Goal: Register for event/course

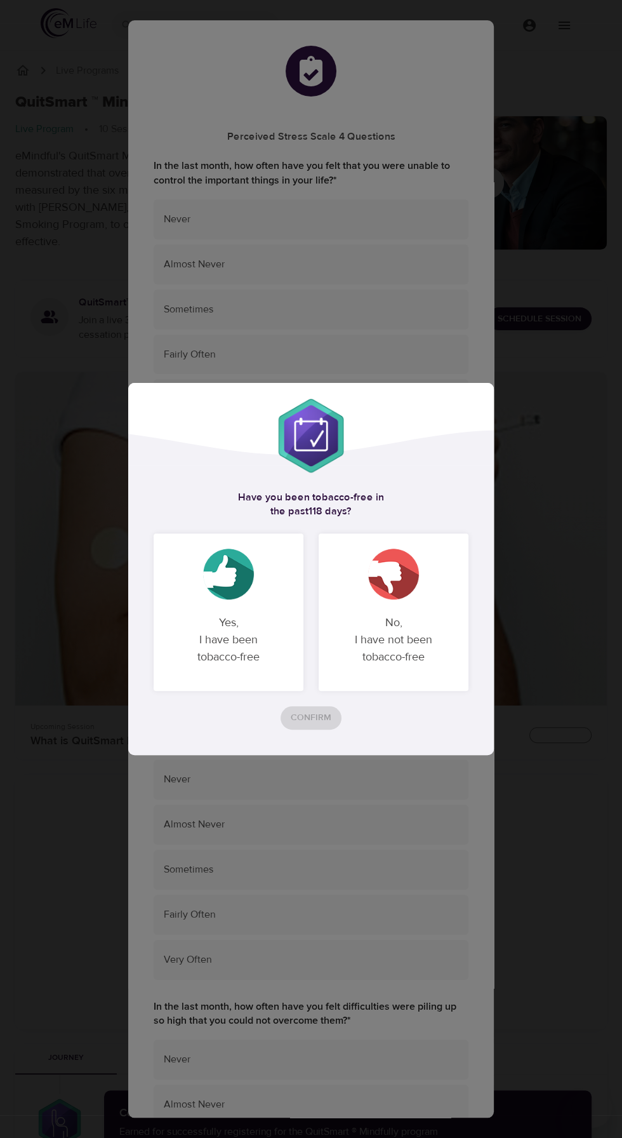
checkbox input "true"
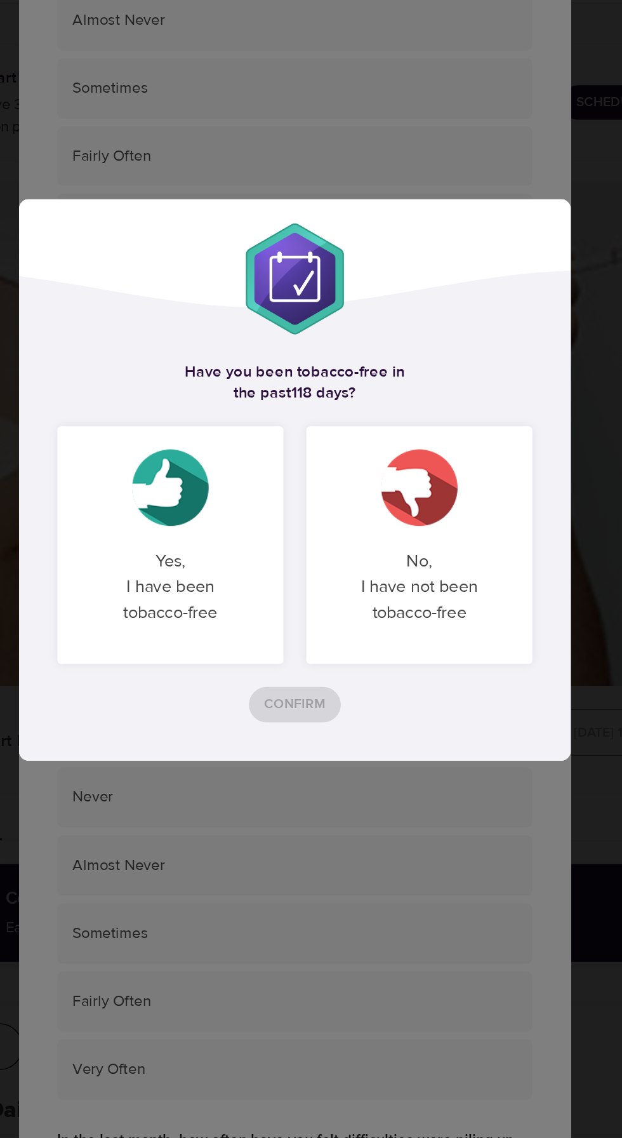
click at [448, 676] on p "No, I have not been tobacco-free" at bounding box center [393, 640] width 119 height 72
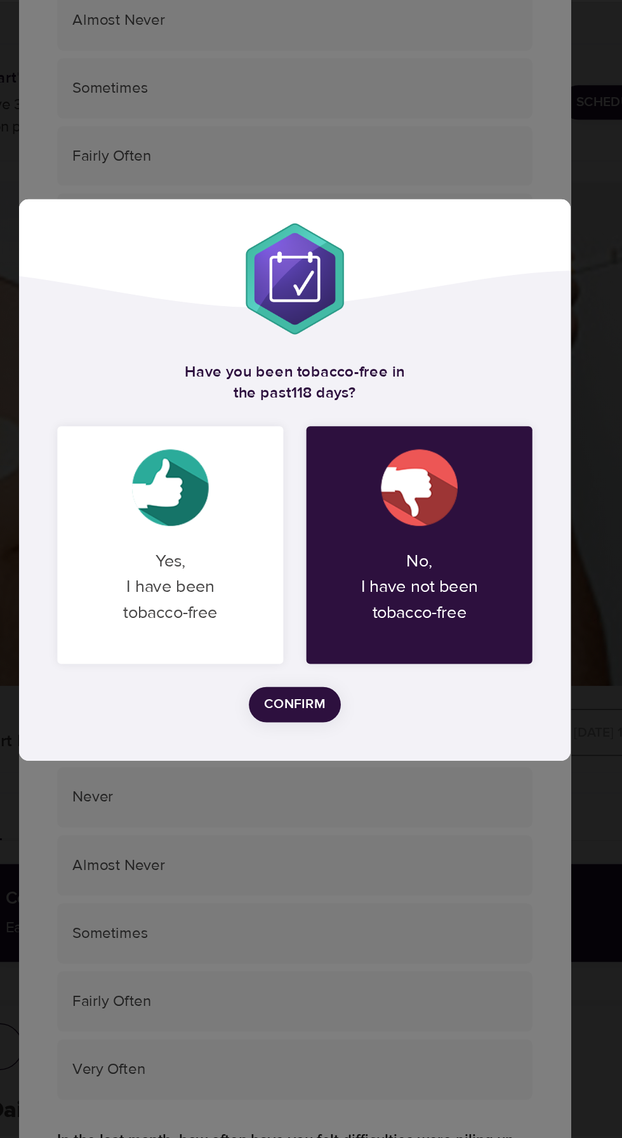
click at [331, 726] on span "Confirm" at bounding box center [311, 718] width 41 height 16
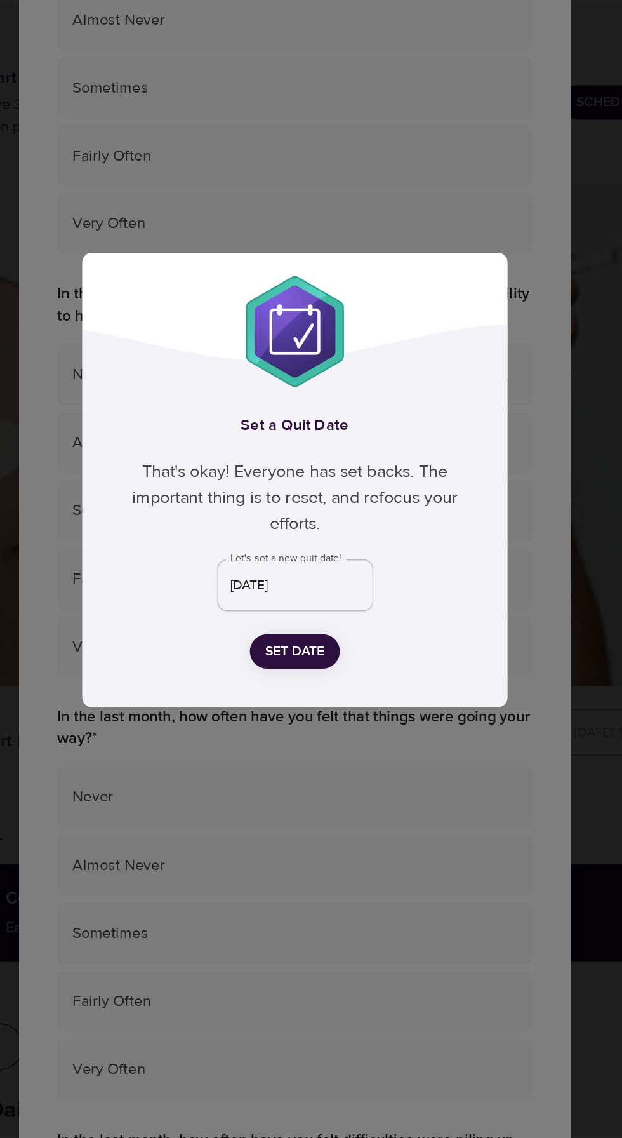
click at [363, 656] on input "[DATE]" at bounding box center [311, 639] width 103 height 34
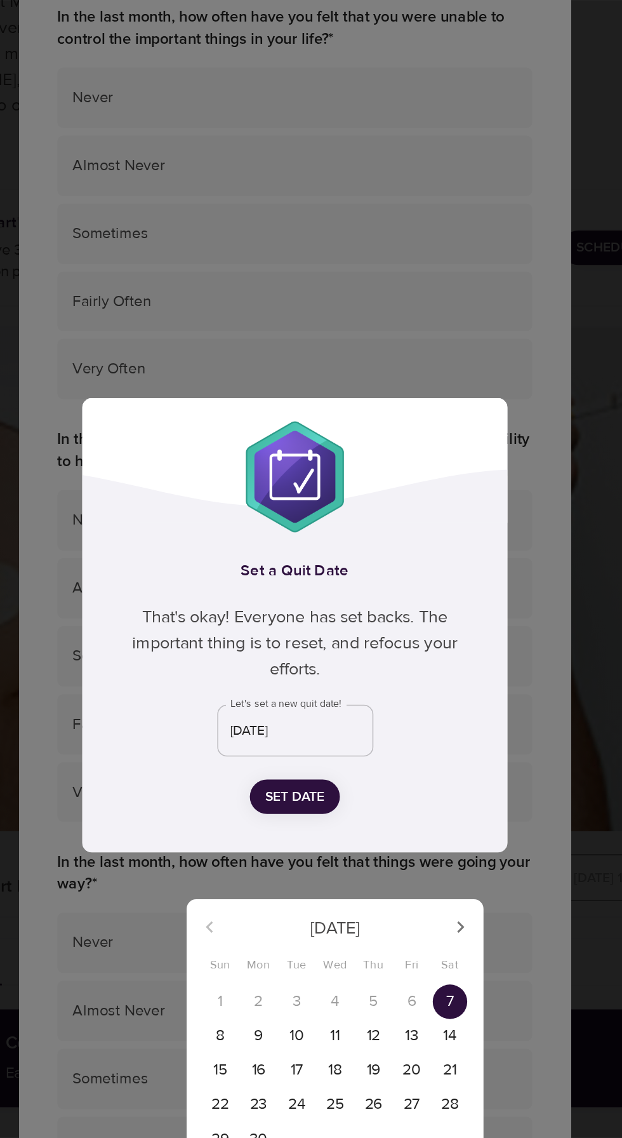
click at [422, 778] on button "button" at bounding box center [421, 769] width 30 height 30
click at [422, 781] on button "button" at bounding box center [421, 769] width 30 height 30
click at [415, 779] on button "button" at bounding box center [421, 769] width 30 height 30
click at [416, 780] on button "button" at bounding box center [421, 769] width 30 height 30
click at [421, 786] on div "[DATE] Sun Mon Tue Wed Thu Fri Sat" at bounding box center [337, 775] width 197 height 48
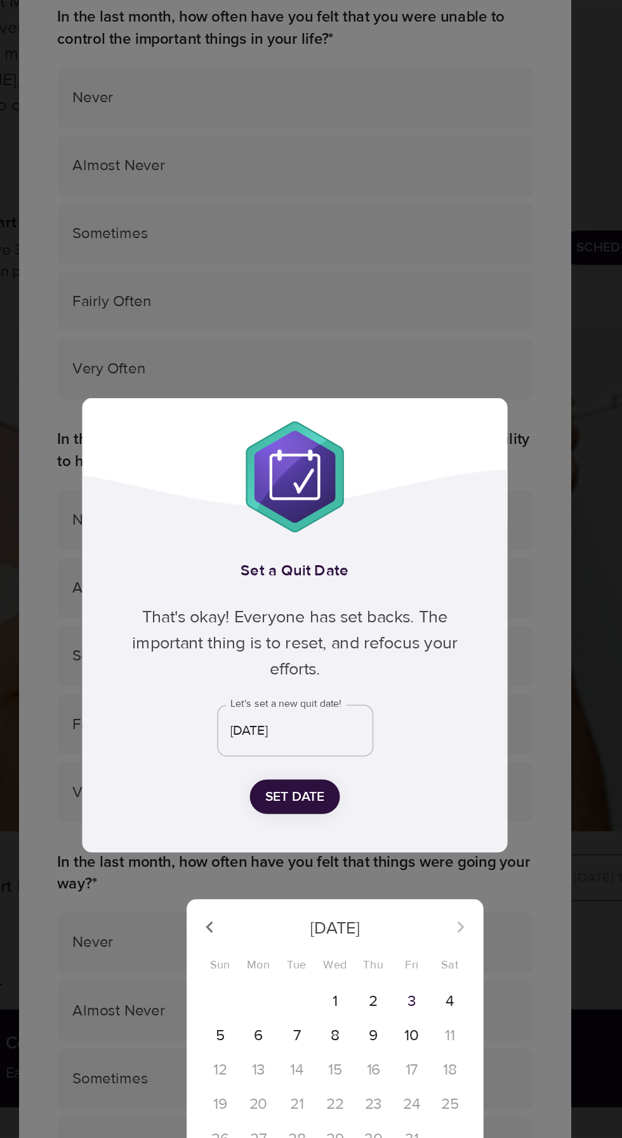
click at [426, 766] on div "[DATE]" at bounding box center [337, 769] width 197 height 30
click at [426, 774] on div "[DATE]" at bounding box center [337, 769] width 197 height 30
click at [427, 782] on div "[DATE]" at bounding box center [337, 769] width 197 height 30
click at [344, 895] on div "22" at bounding box center [337, 886] width 25 height 23
click at [392, 846] on p "10" at bounding box center [389, 841] width 10 height 15
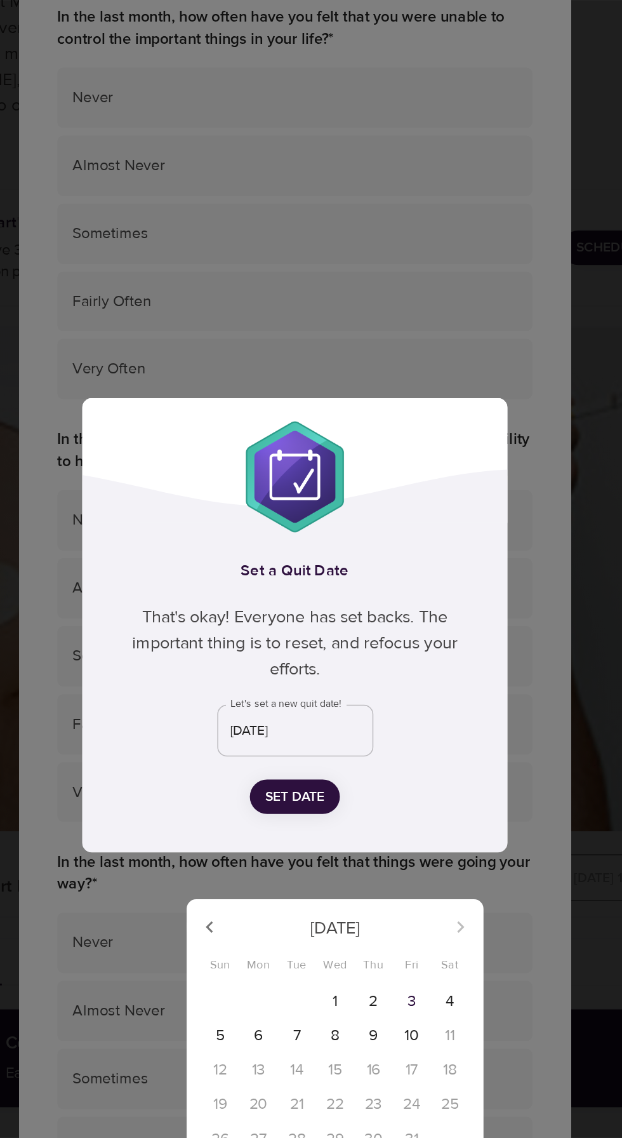
type input "[DATE]"
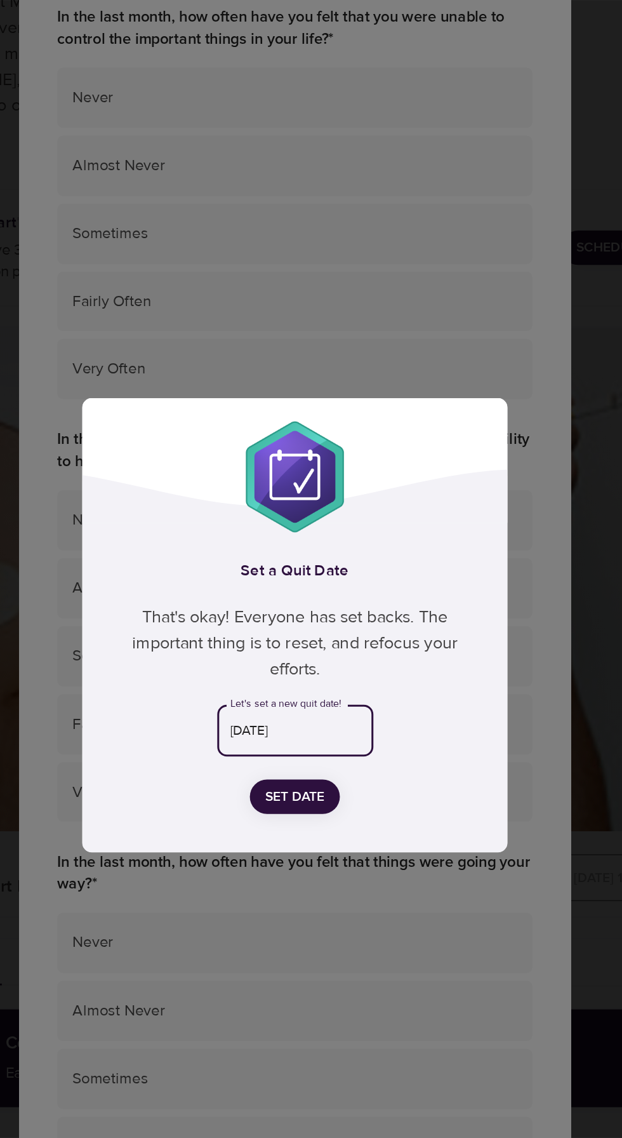
click at [331, 691] on span "Set Date" at bounding box center [310, 683] width 39 height 16
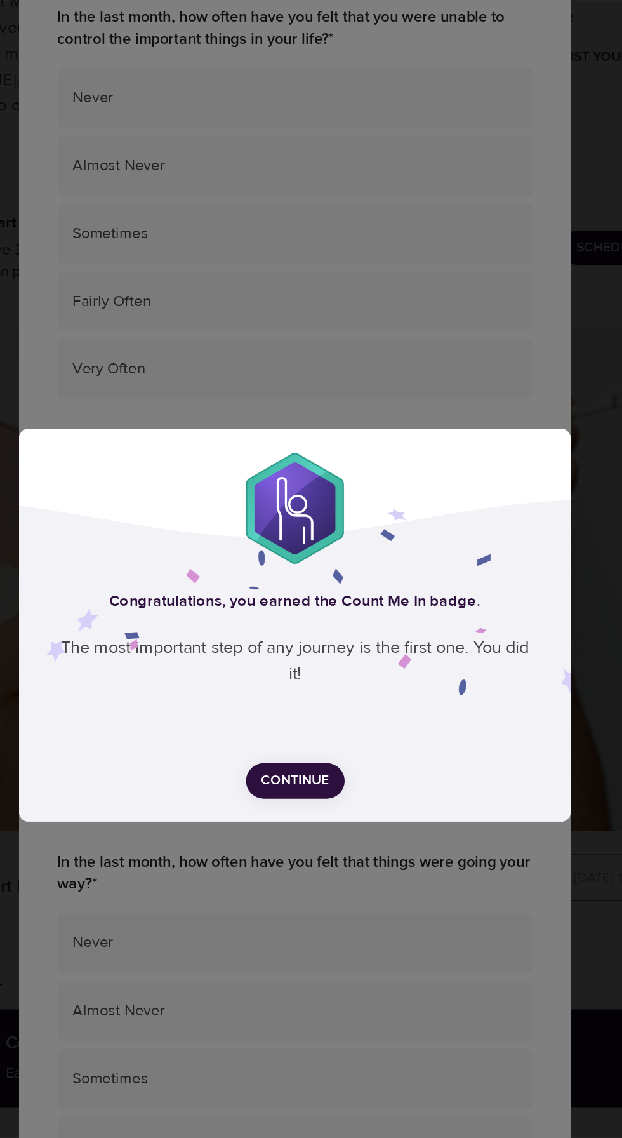
click at [329, 680] on span "Continue" at bounding box center [311, 672] width 45 height 16
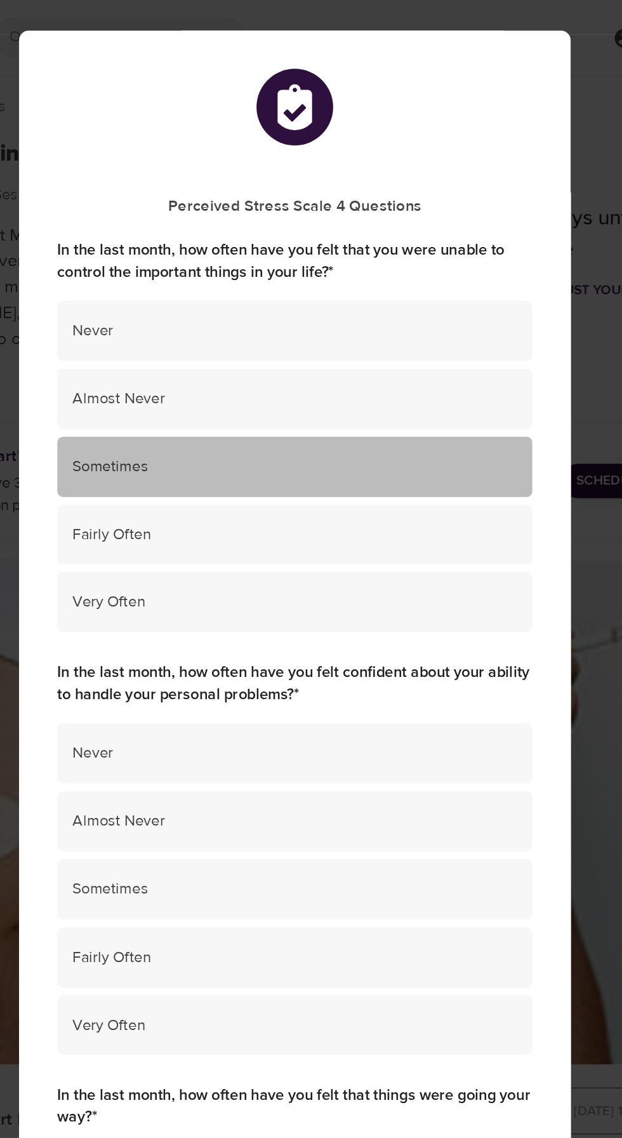
click at [434, 329] on div "Sometimes" at bounding box center [311, 310] width 315 height 40
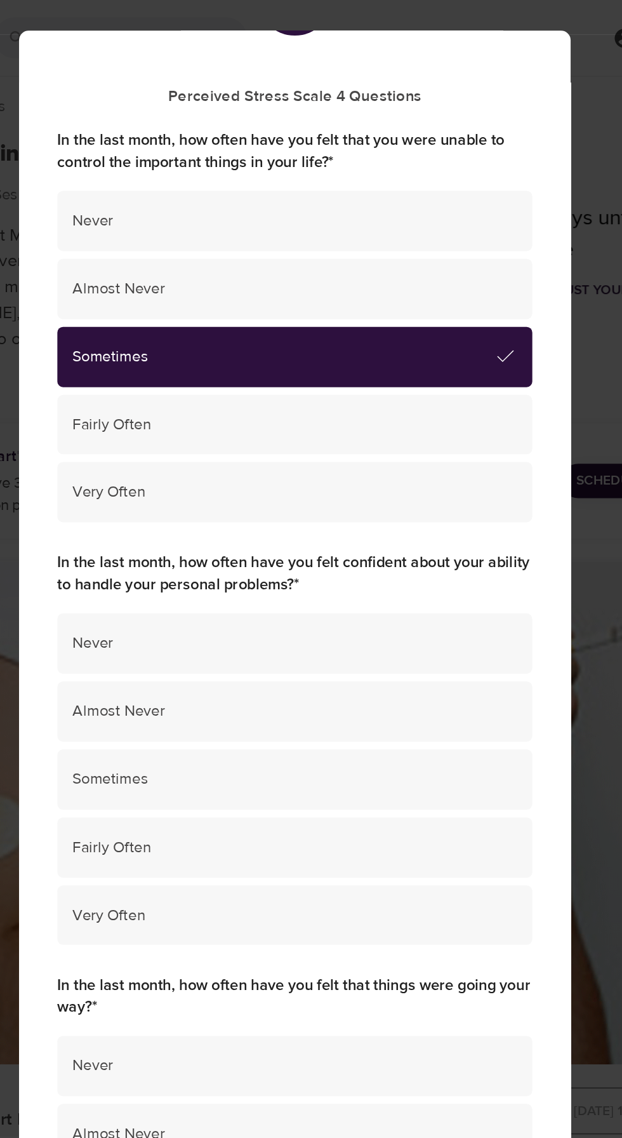
scroll to position [79, 0]
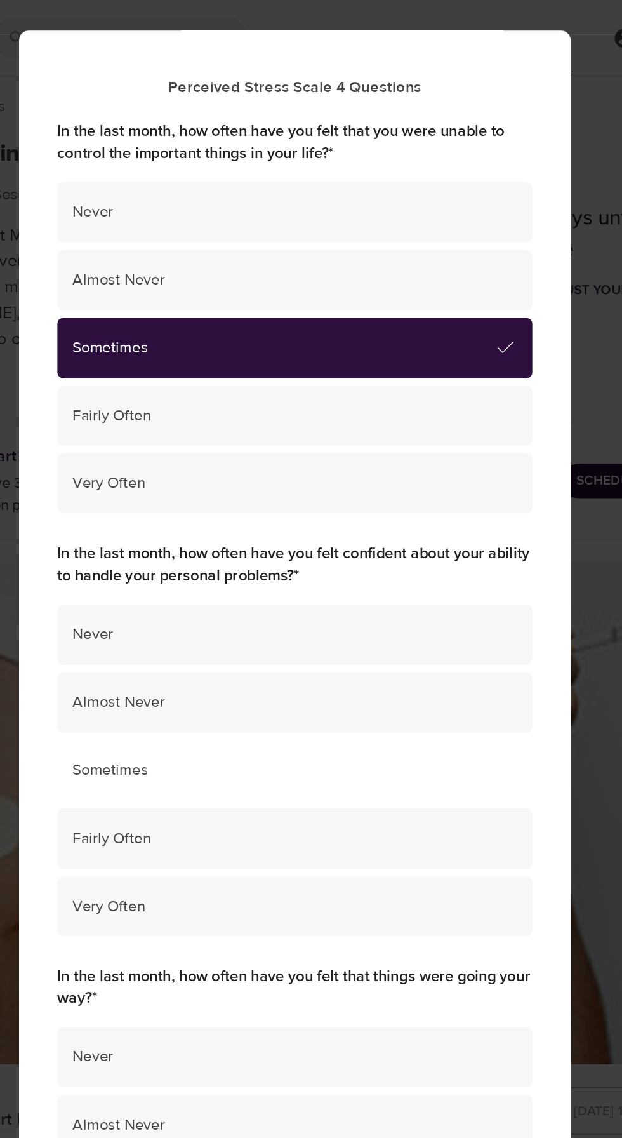
click at [396, 531] on div "Sometimes" at bounding box center [311, 511] width 315 height 40
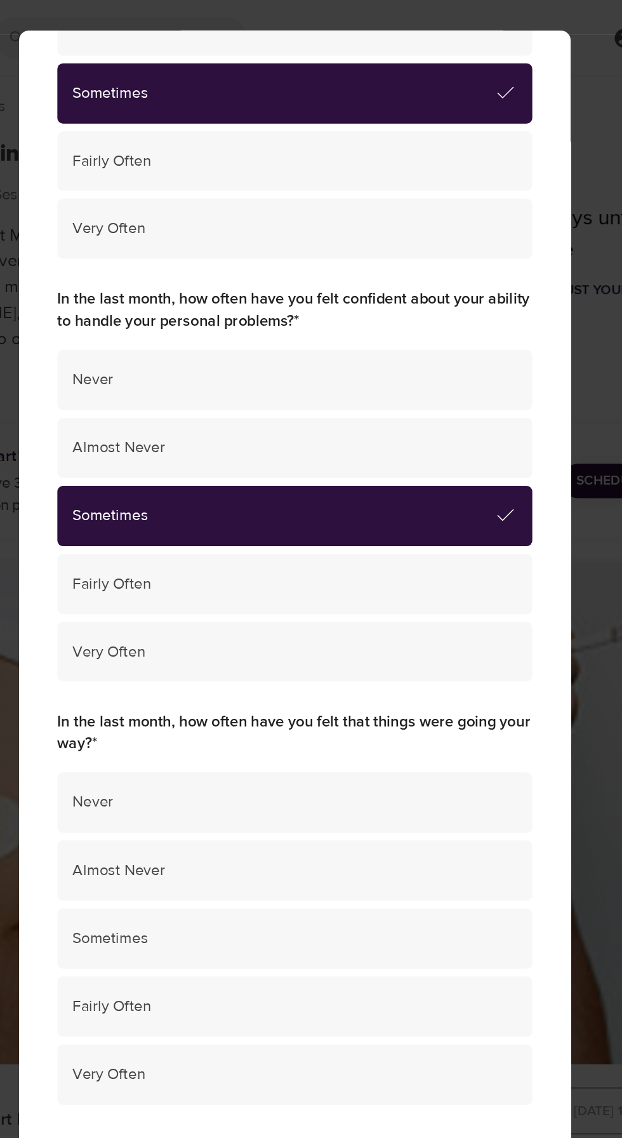
scroll to position [346, 0]
click at [395, 602] on div "Sometimes" at bounding box center [311, 622] width 315 height 40
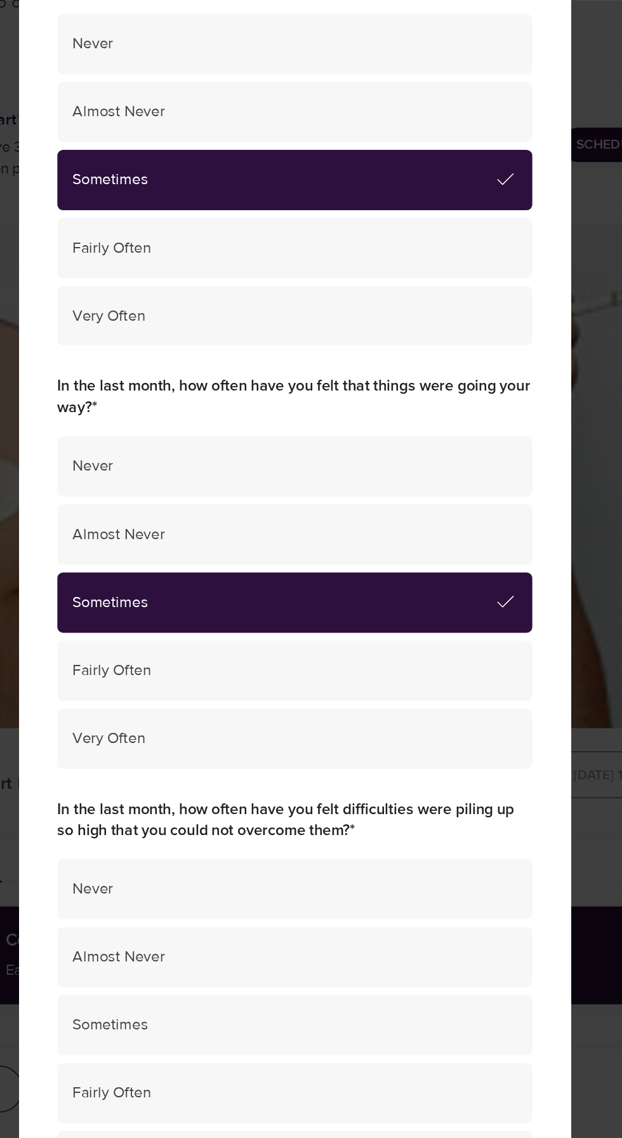
scroll to position [261, 0]
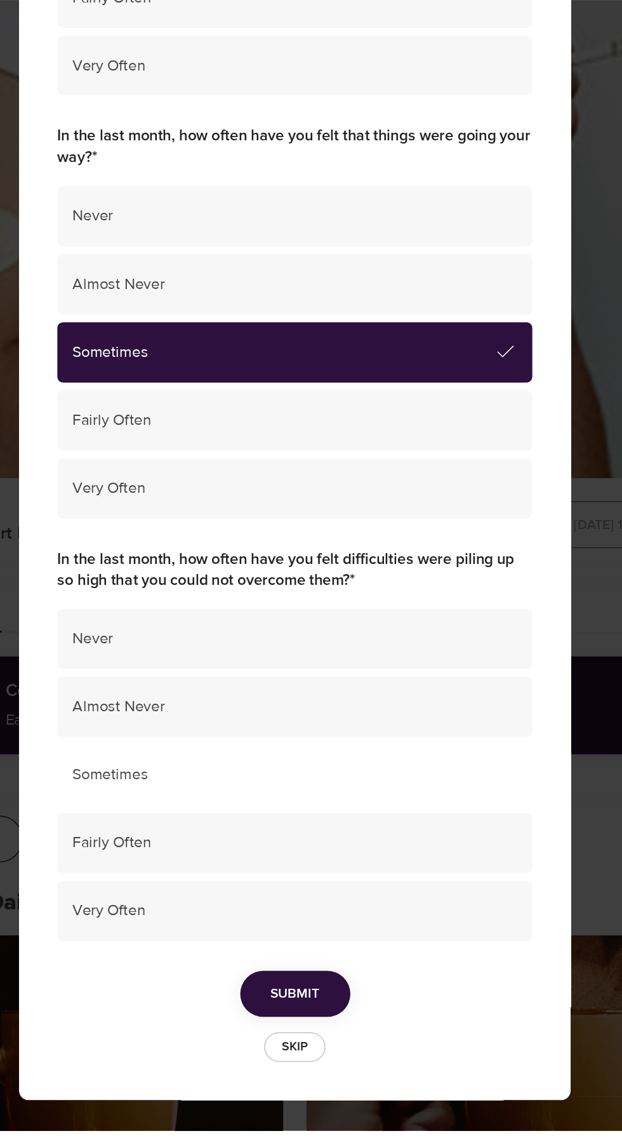
click at [420, 909] on span "Sometimes" at bounding box center [311, 902] width 295 height 15
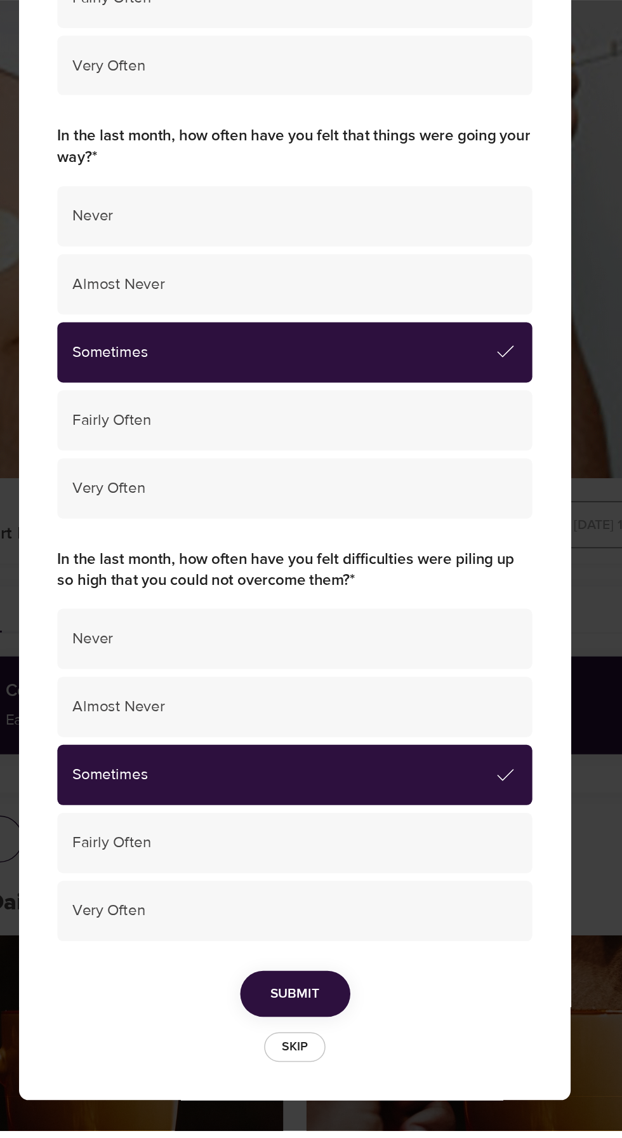
click at [315, 1055] on span "Submit" at bounding box center [311, 1047] width 32 height 16
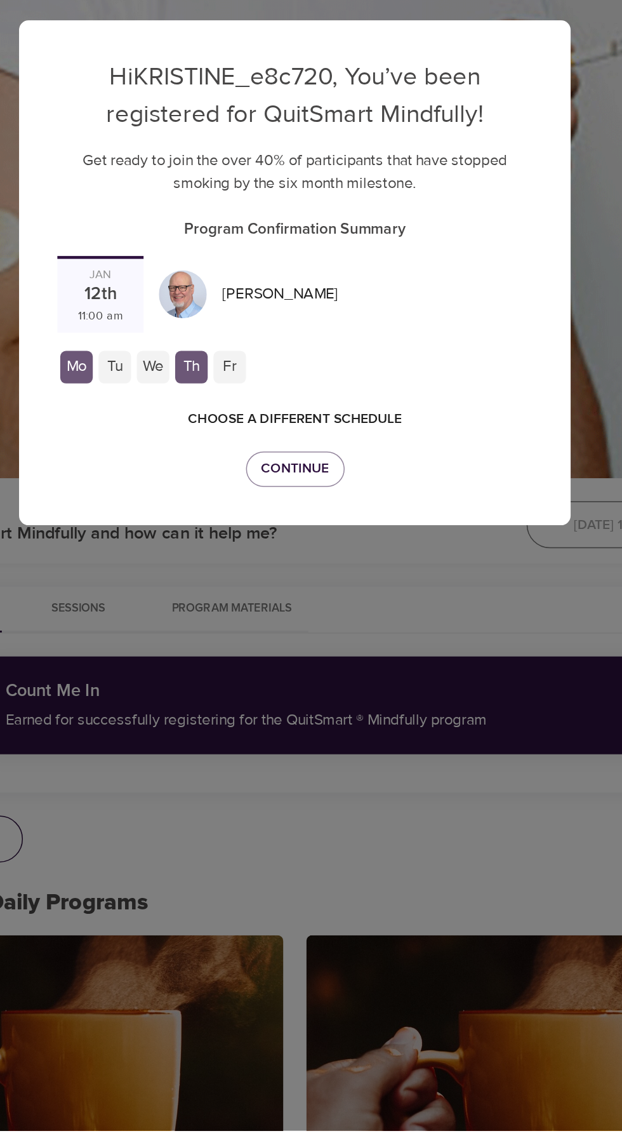
click at [369, 674] on span "Choose a different schedule" at bounding box center [312, 666] width 142 height 16
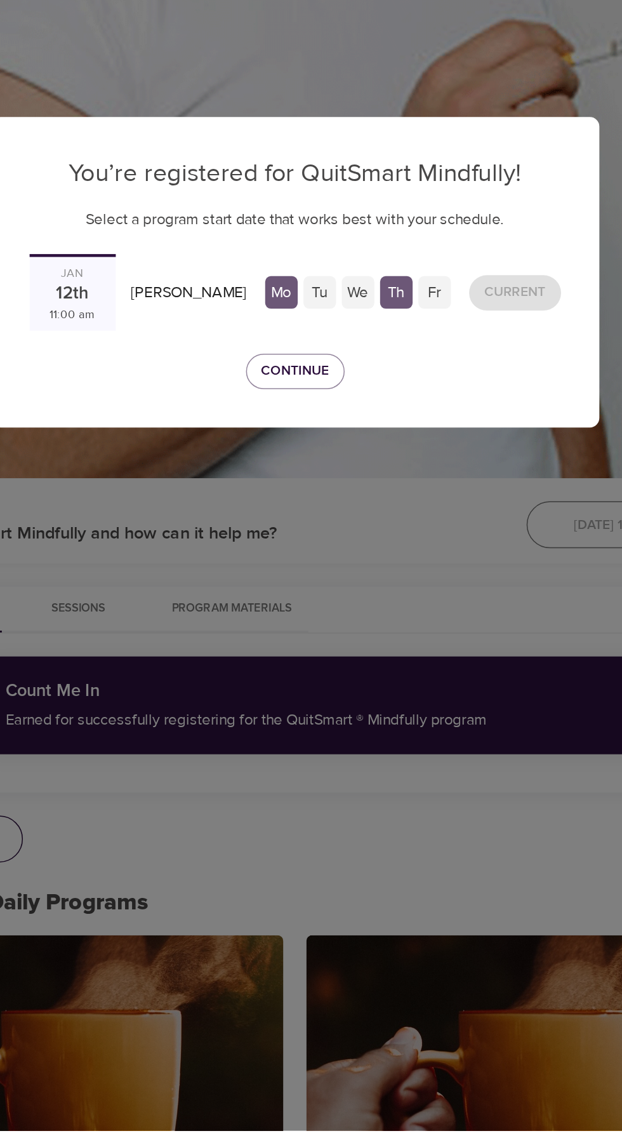
click at [393, 593] on div "Fr" at bounding box center [404, 582] width 22 height 22
click at [175, 592] on div "12th" at bounding box center [164, 583] width 22 height 17
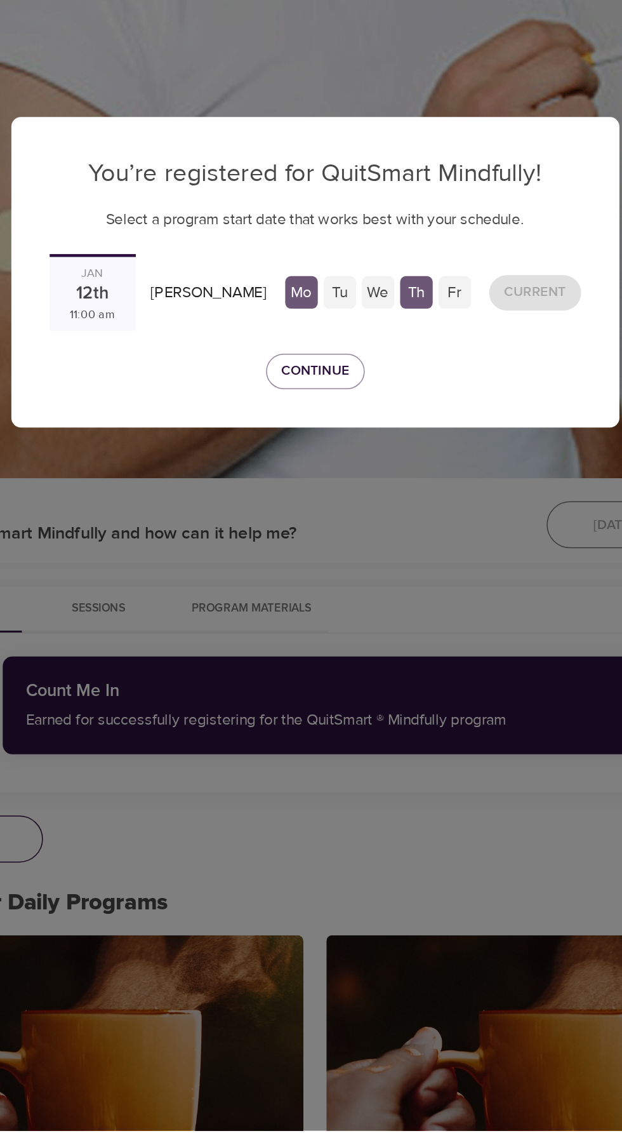
click at [393, 593] on div "Fr" at bounding box center [404, 582] width 22 height 22
click at [342, 593] on div "We" at bounding box center [353, 582] width 22 height 22
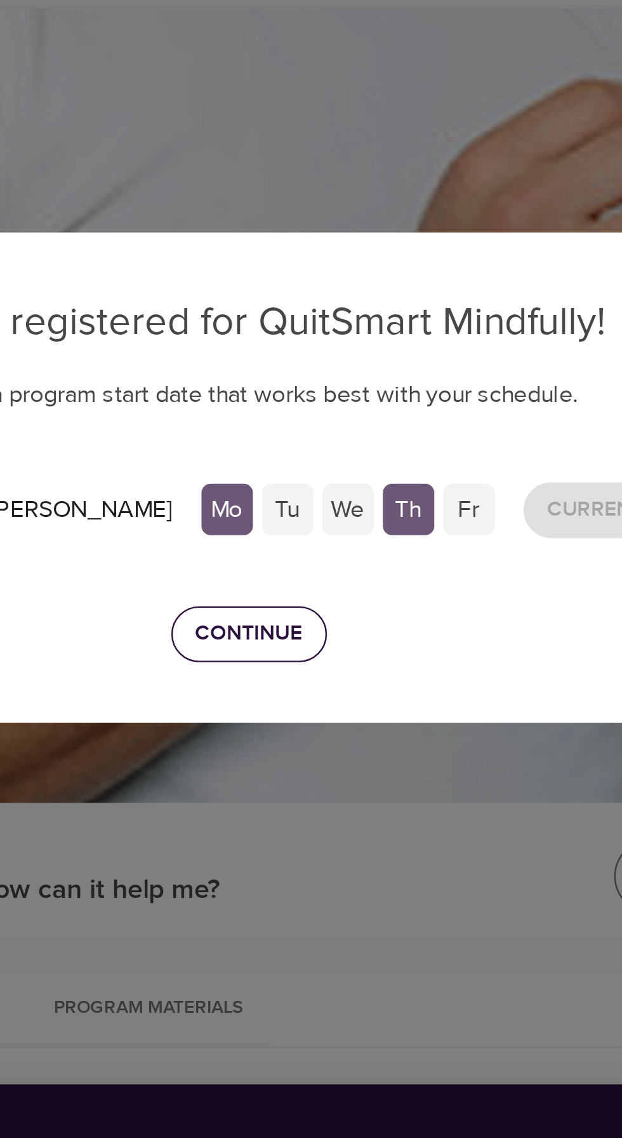
click at [324, 642] on span "Continue" at bounding box center [311, 635] width 45 height 16
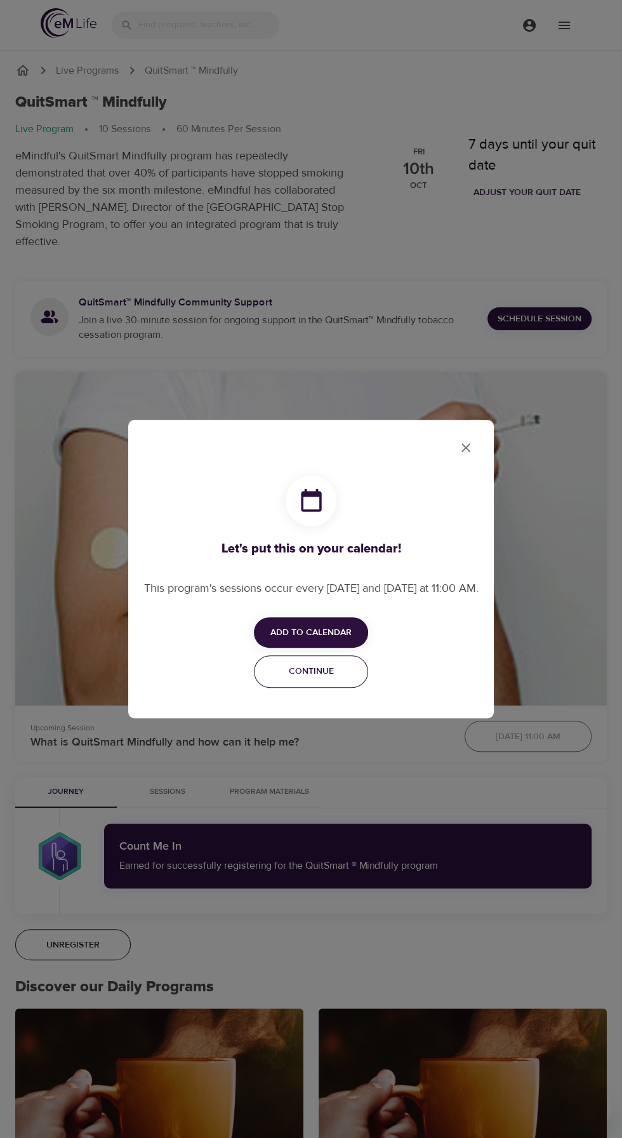
click at [336, 679] on span "Continue" at bounding box center [311, 671] width 98 height 16
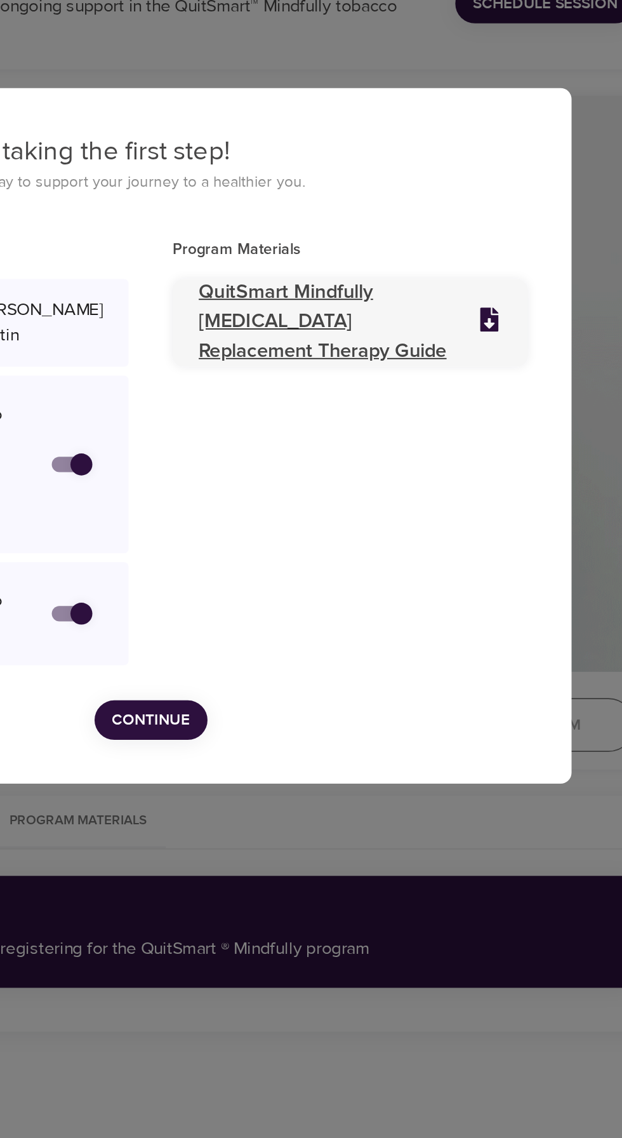
click at [405, 525] on p "QuitSmart Mindfully [MEDICAL_DATA] Replacement Therapy Guide" at bounding box center [412, 502] width 146 height 51
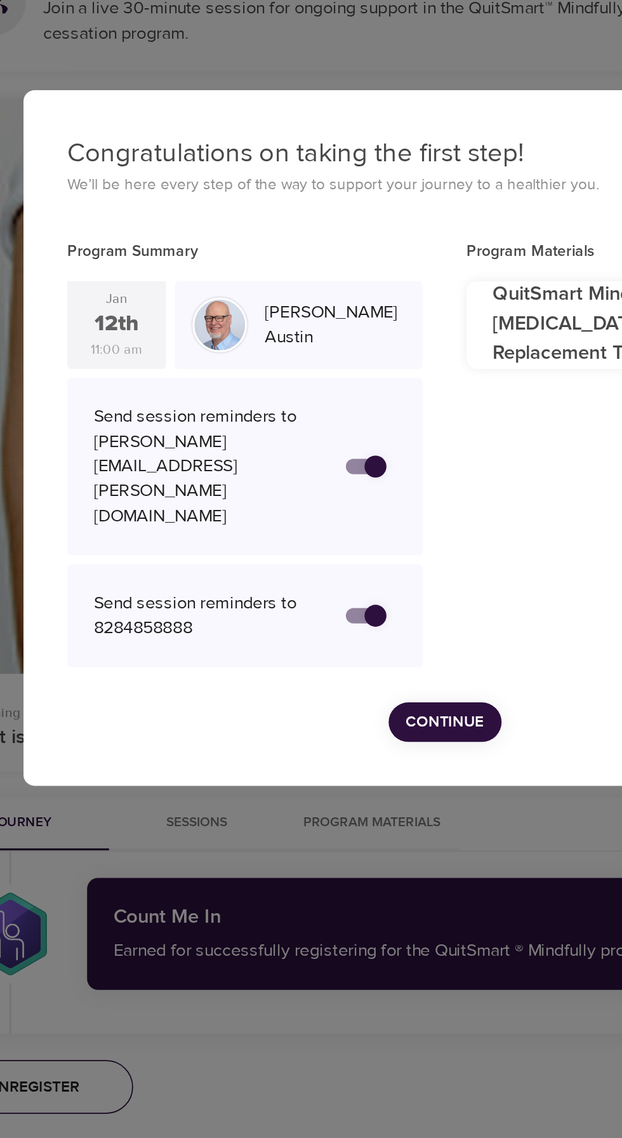
click at [269, 660] on input "secondary checkbox" at bounding box center [271, 672] width 72 height 24
checkbox input "true"
checkbox input "false"
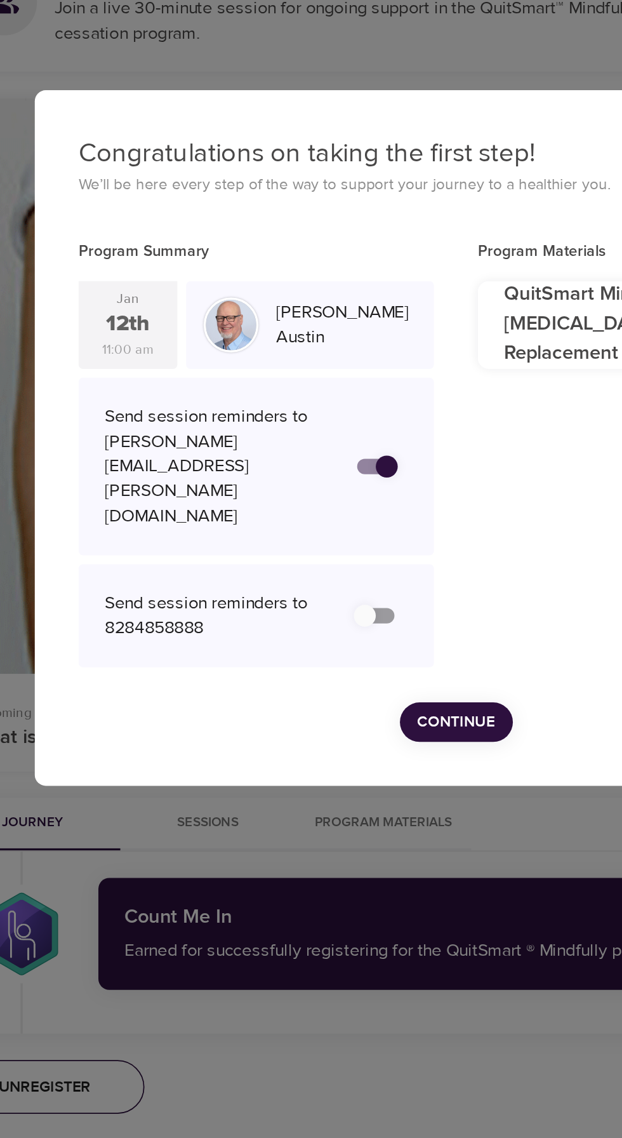
click at [269, 586] on input "secondary checkbox" at bounding box center [271, 585] width 72 height 24
checkbox input "true"
checkbox input "false"
click at [326, 726] on span "Continue" at bounding box center [311, 734] width 45 height 16
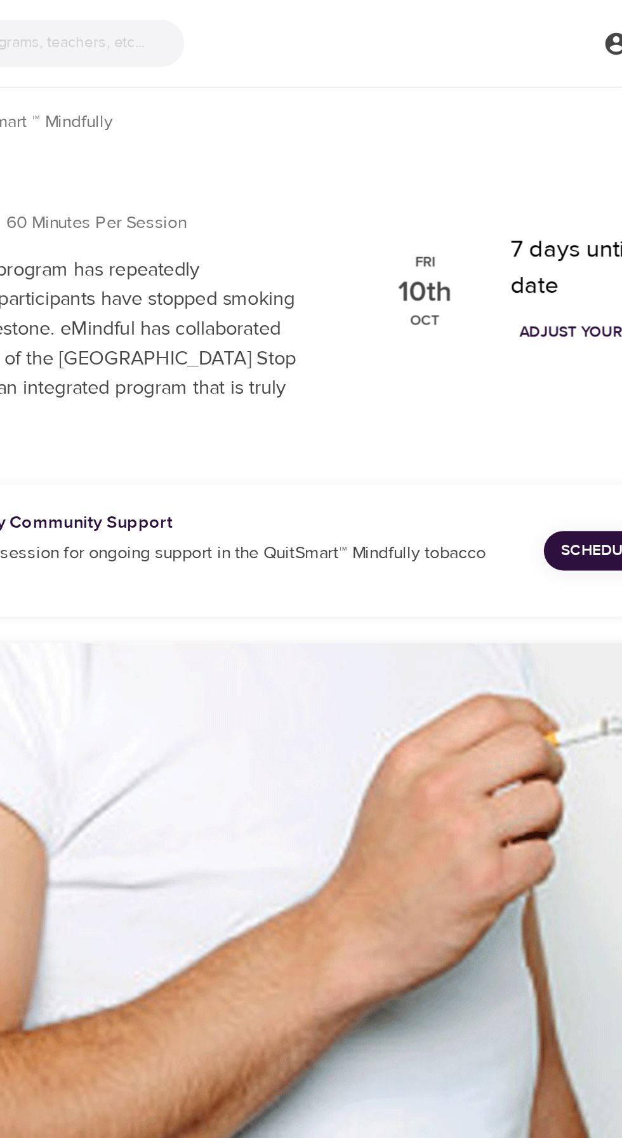
scroll to position [0, 0]
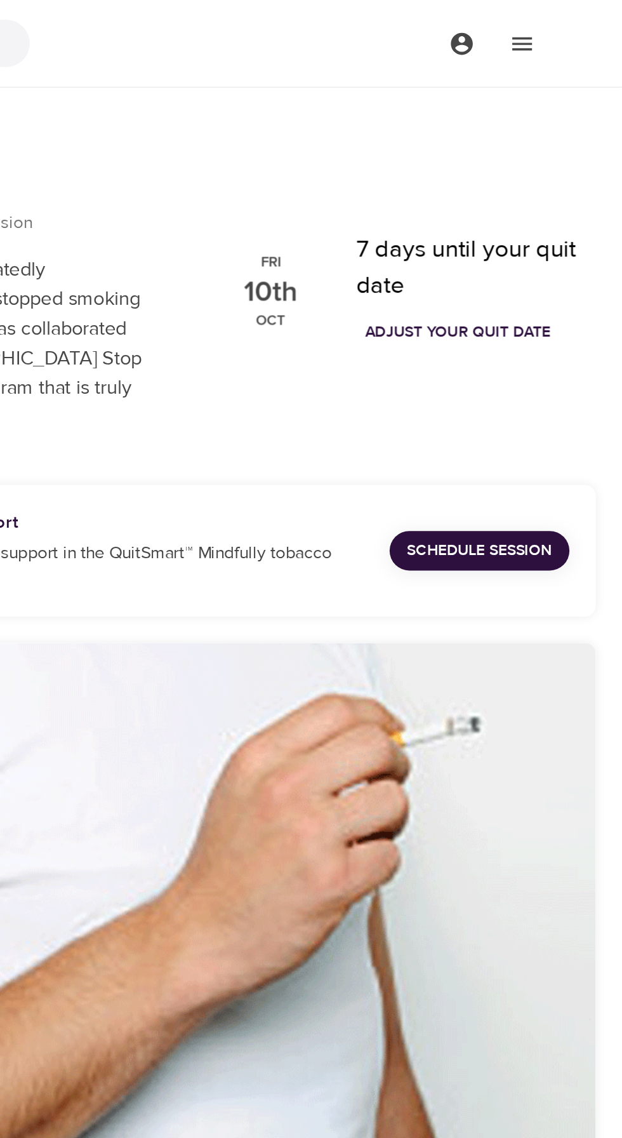
click at [554, 201] on span "Adjust your quit date" at bounding box center [527, 193] width 107 height 16
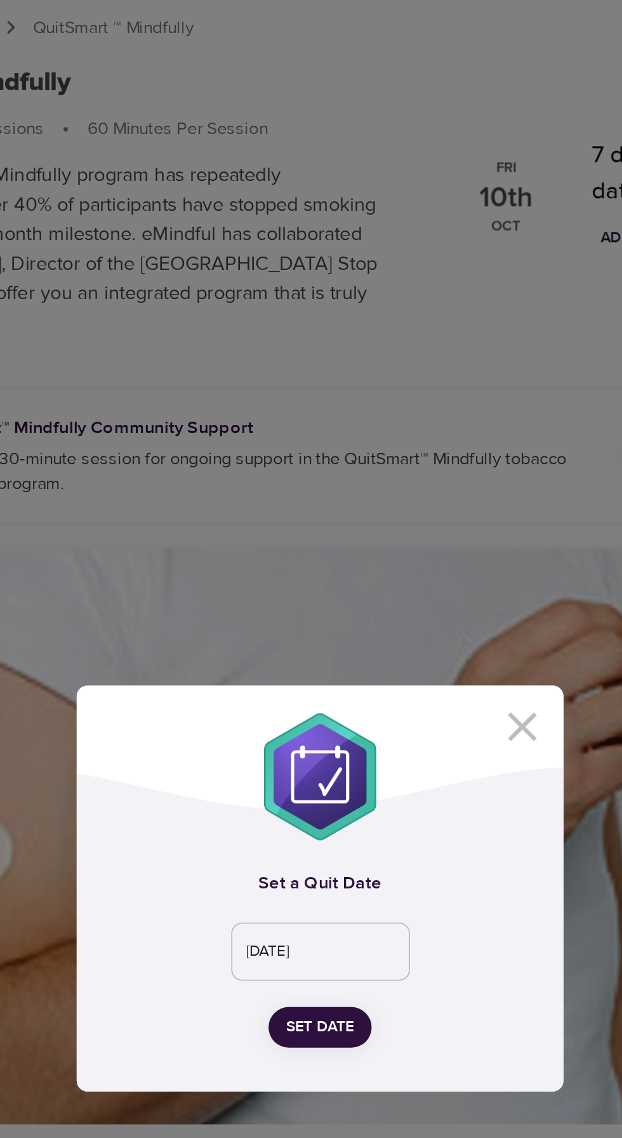
click at [344, 623] on input "[DATE]" at bounding box center [311, 606] width 103 height 34
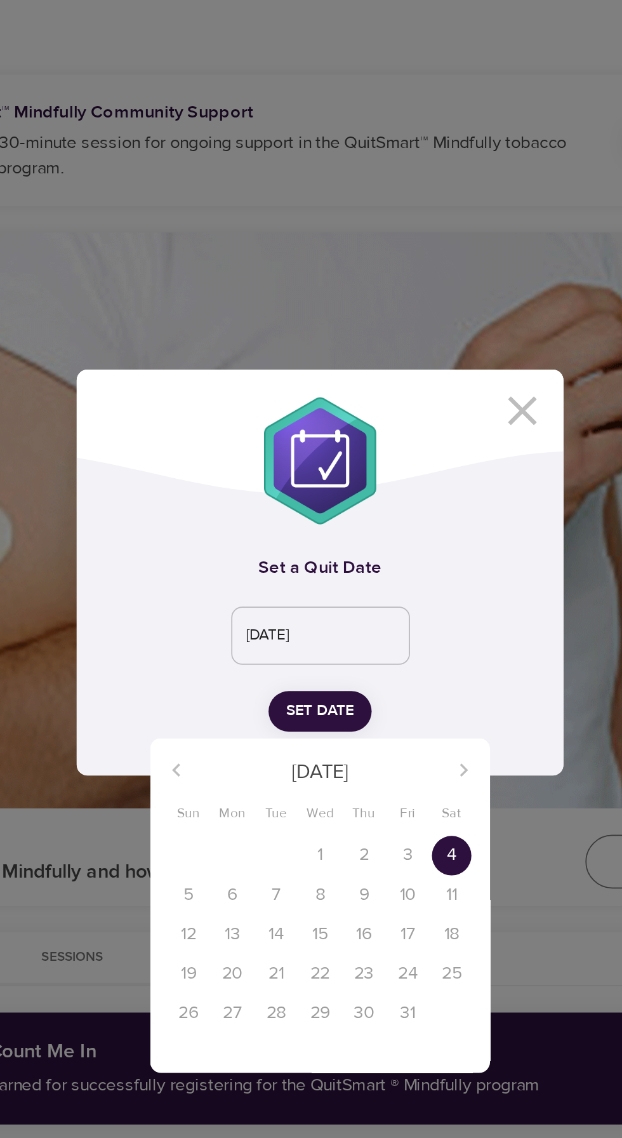
click at [392, 691] on div "[DATE]" at bounding box center [311, 683] width 197 height 30
click at [395, 699] on div "[DATE] Sun Mon Tue Wed Thu Fri Sat" at bounding box center [311, 689] width 197 height 48
click at [394, 703] on span "Sat" at bounding box center [387, 708] width 23 height 13
click at [401, 696] on div "[DATE]" at bounding box center [311, 683] width 197 height 30
click at [362, 811] on div "24" at bounding box center [361, 801] width 25 height 23
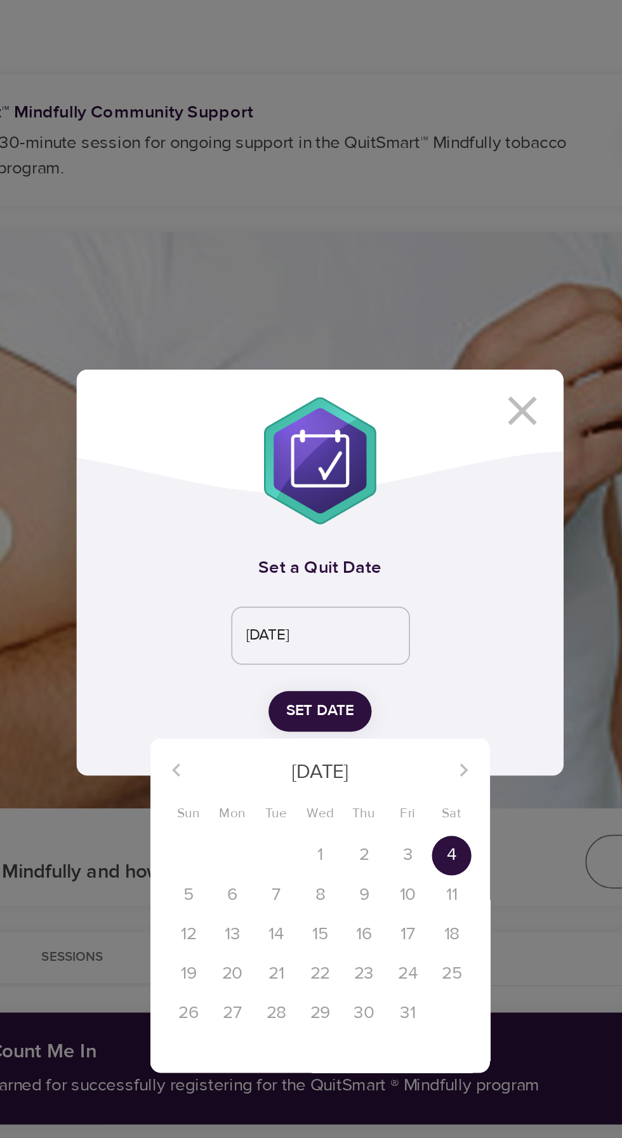
click at [339, 835] on div "30" at bounding box center [336, 824] width 25 height 23
click at [336, 663] on div at bounding box center [311, 569] width 622 height 1138
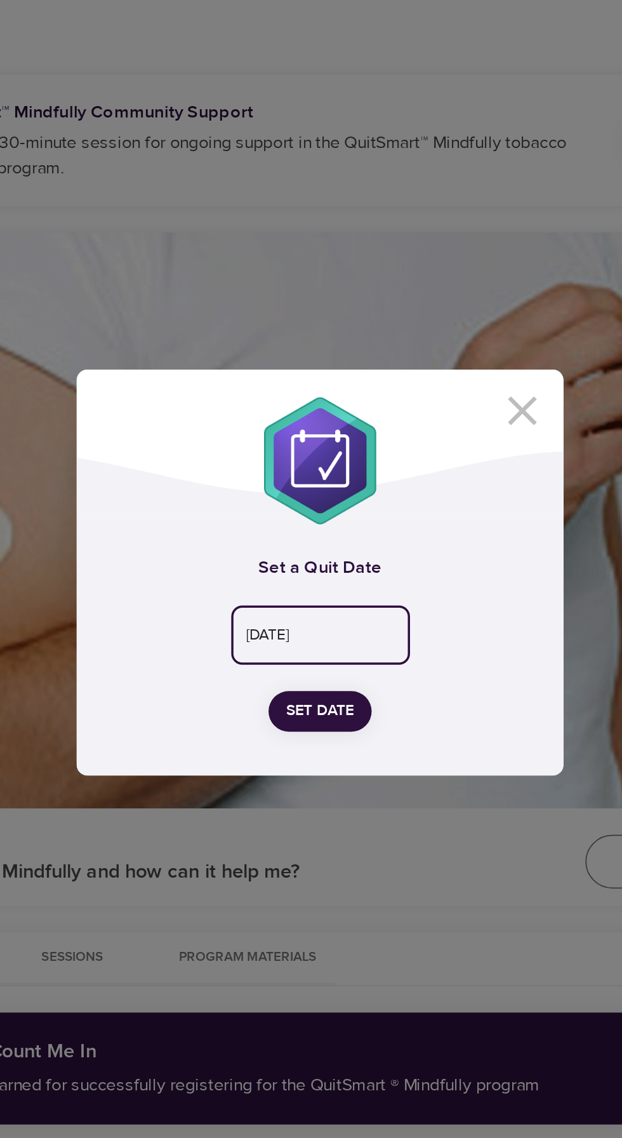
click at [342, 667] on div "Set a Quit Date [DATE] ​ Set Date" at bounding box center [311, 610] width 282 height 152
click at [338, 623] on input "[DATE]" at bounding box center [311, 606] width 103 height 34
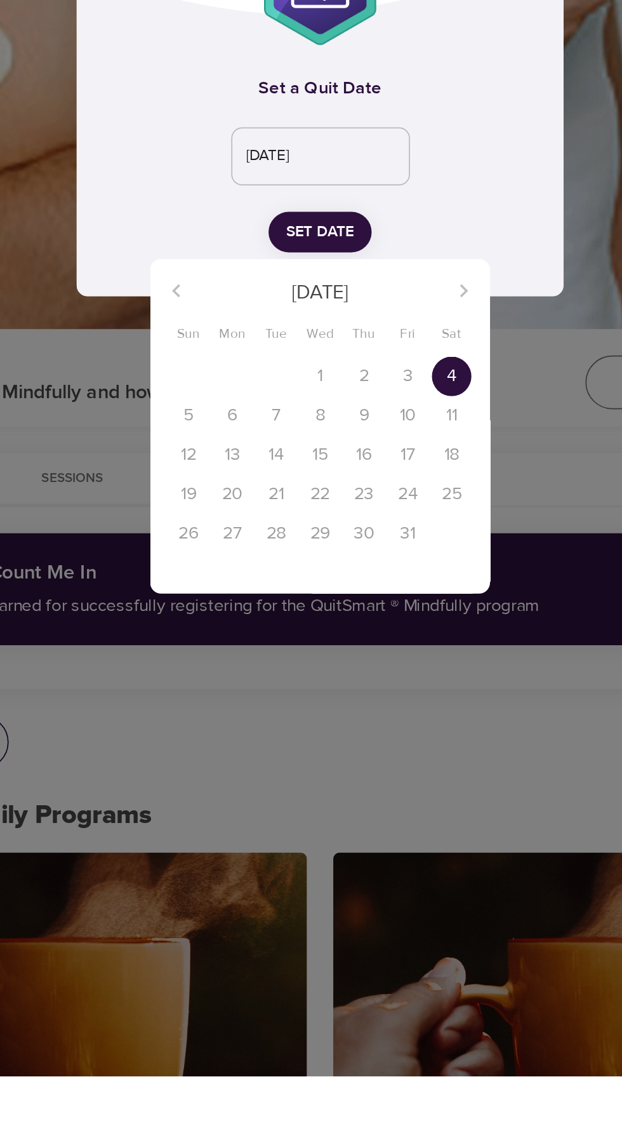
click at [359, 817] on div "31" at bounding box center [361, 824] width 25 height 23
click at [356, 837] on div "28 29 30 1 2 3 4 5 6 7 8 9 10 11 12 13 14 15 16 17 18 19 20 21 22 23 24 25 26 2…" at bounding box center [311, 789] width 197 height 137
click at [371, 797] on div "24" at bounding box center [361, 801] width 25 height 23
click at [337, 801] on div "23" at bounding box center [336, 801] width 25 height 23
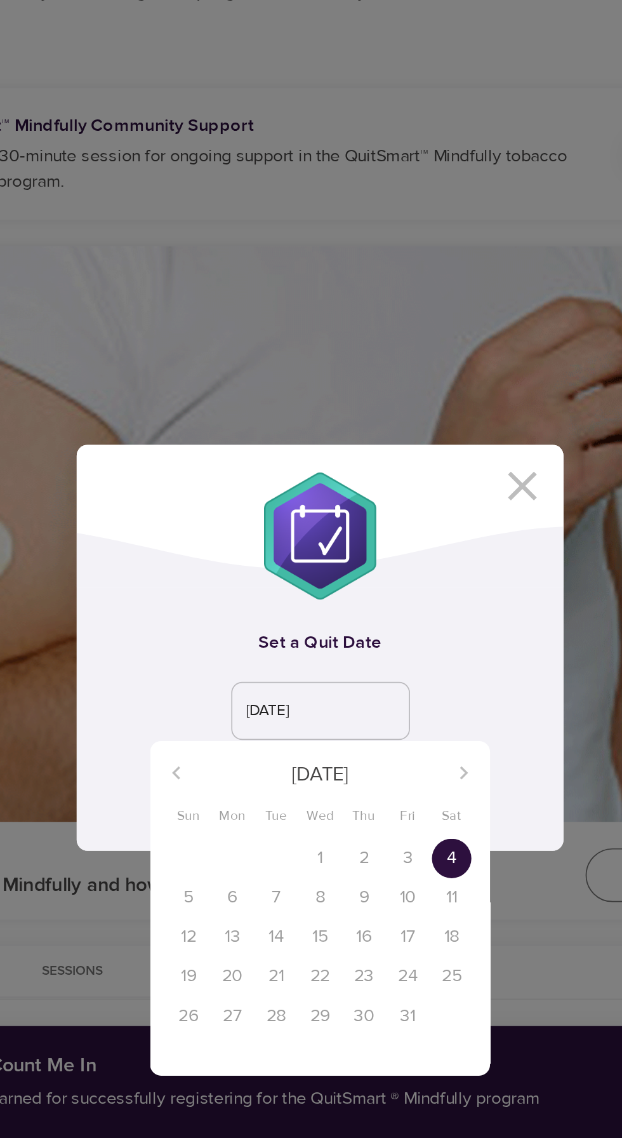
click at [433, 531] on div at bounding box center [311, 569] width 622 height 1138
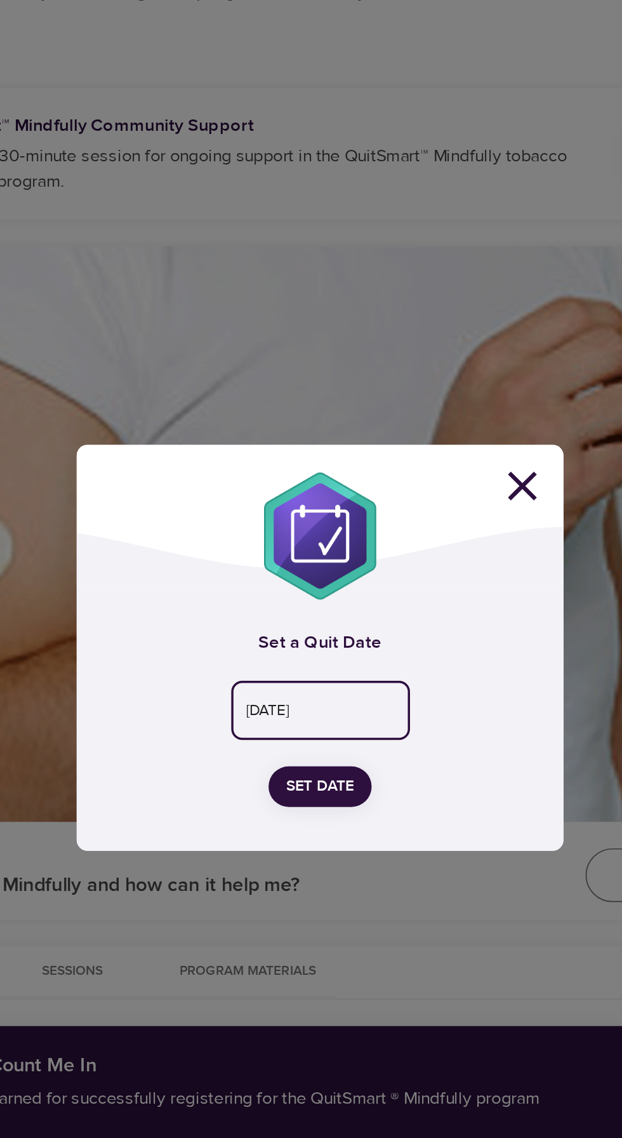
click at [439, 474] on icon at bounding box center [428, 475] width 29 height 29
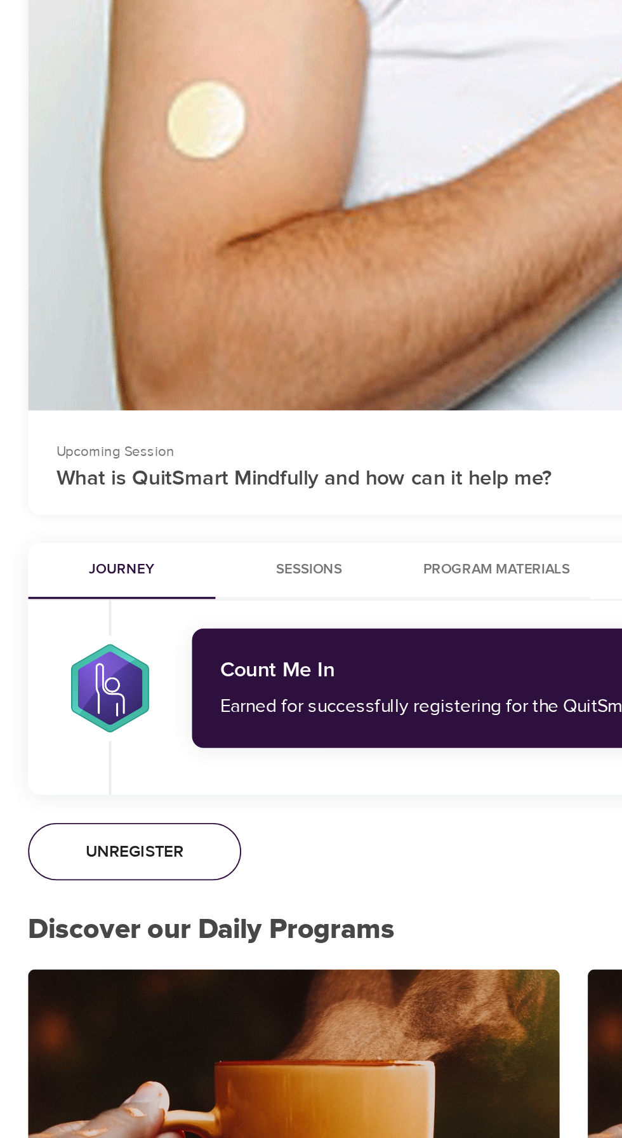
scroll to position [36, 0]
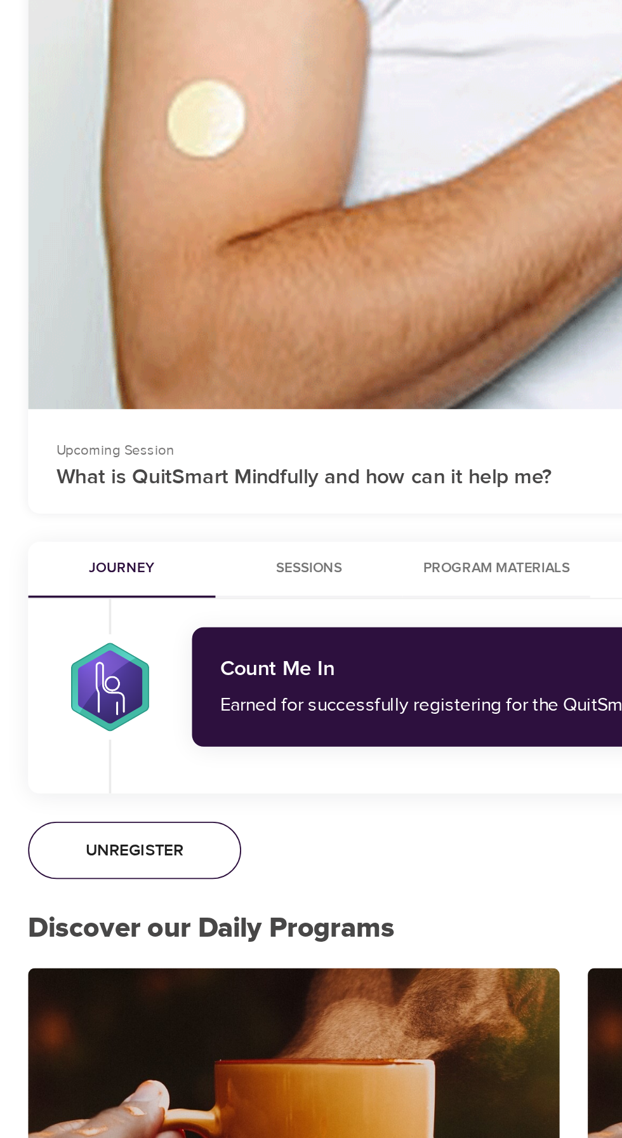
click at [303, 762] on span "Program Materials" at bounding box center [269, 755] width 86 height 13
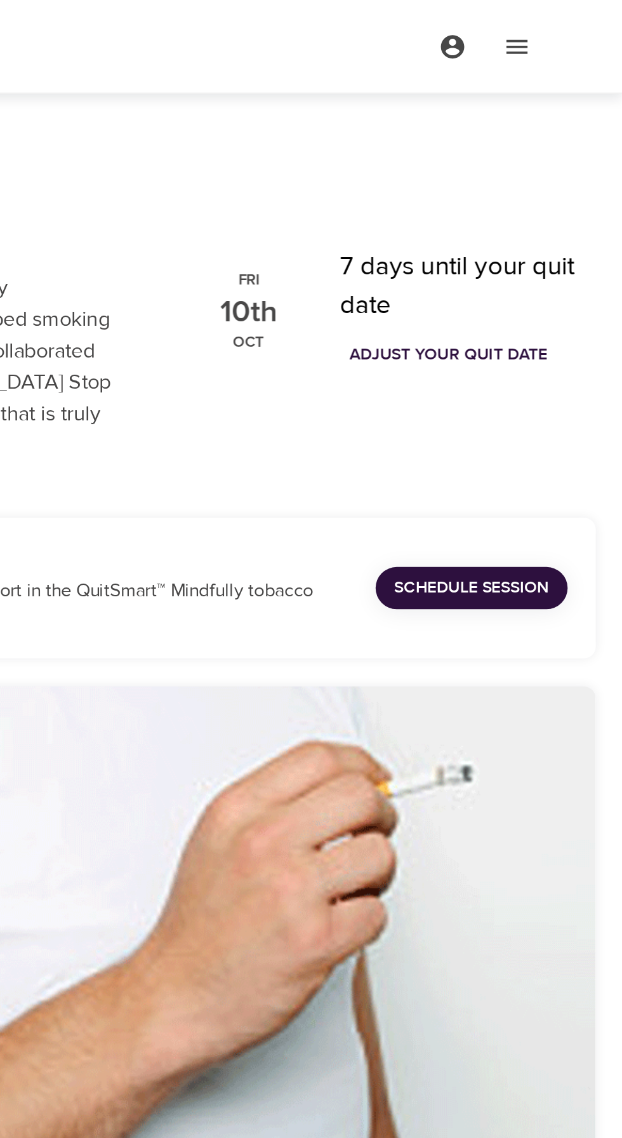
scroll to position [0, 0]
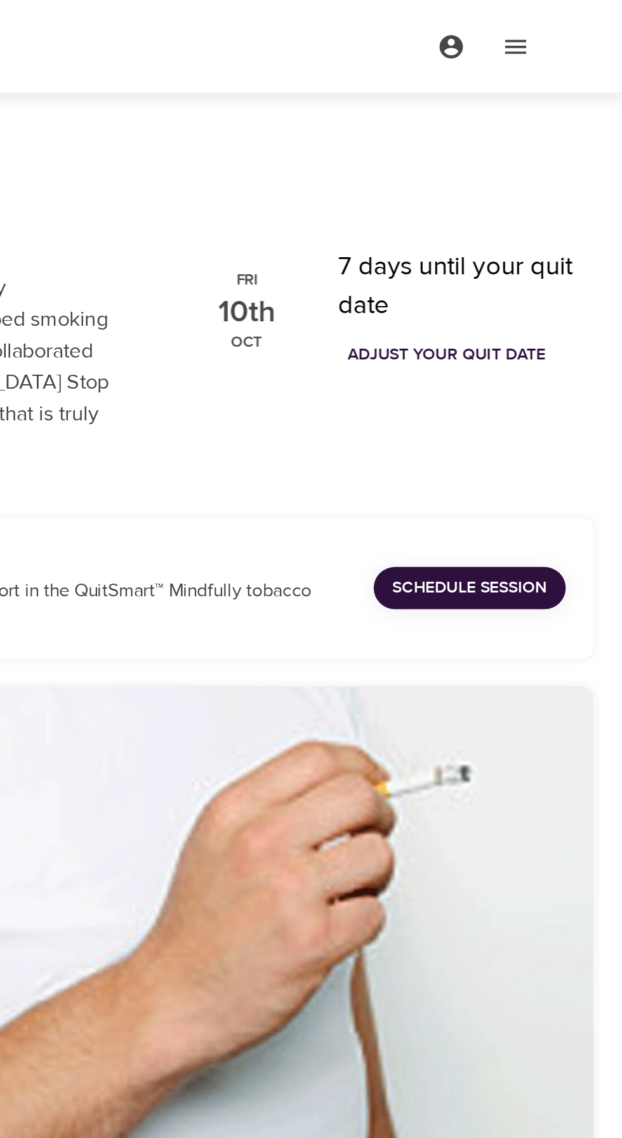
click at [523, 27] on icon "menu" at bounding box center [529, 25] width 15 height 15
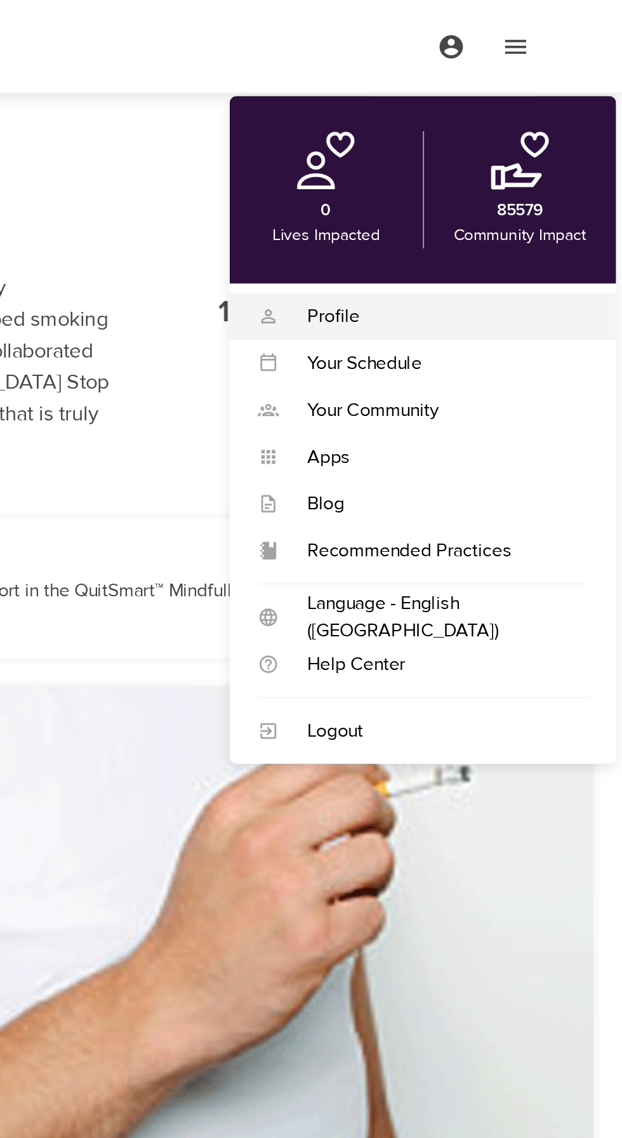
click at [462, 173] on div "Profile" at bounding box center [520, 171] width 168 height 15
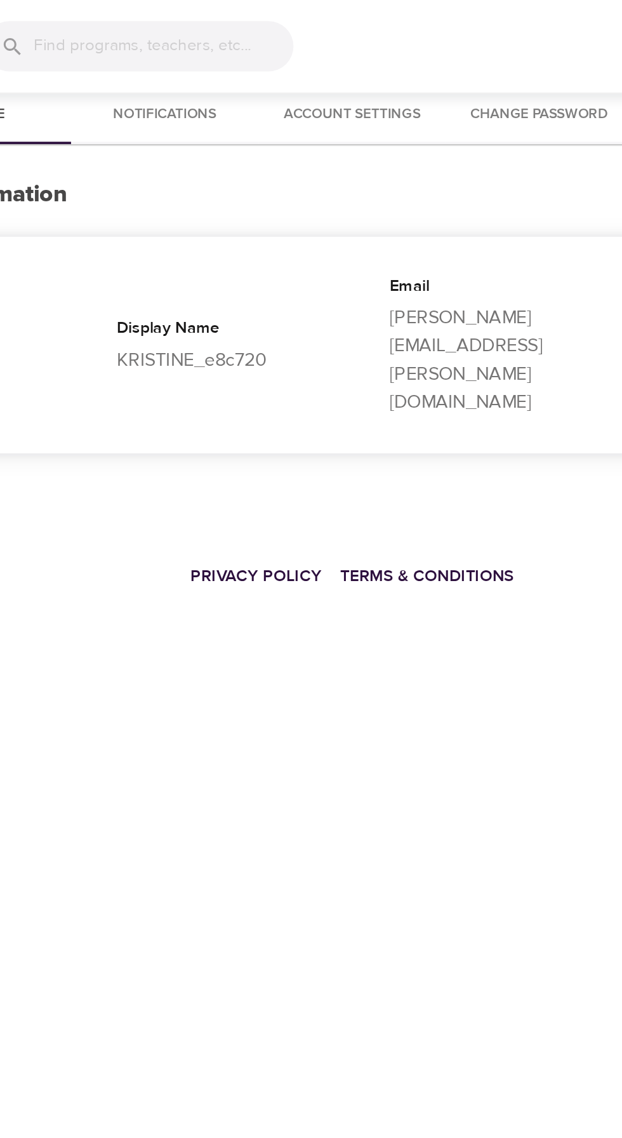
click at [225, 65] on span "Notifications" at bounding box center [209, 62] width 86 height 13
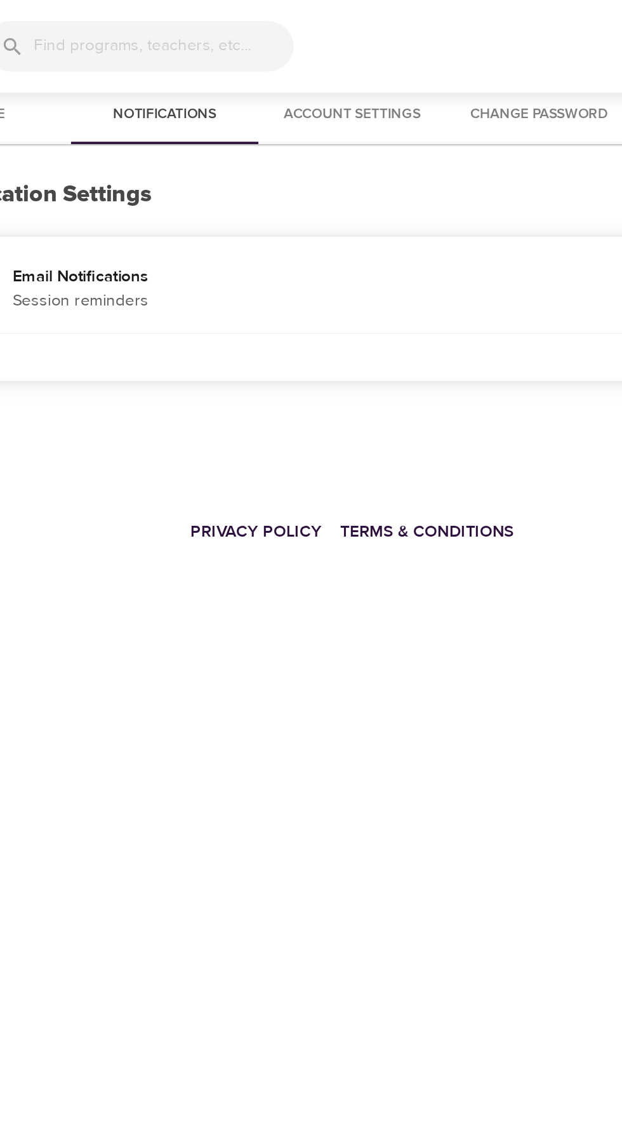
checkbox input "true"
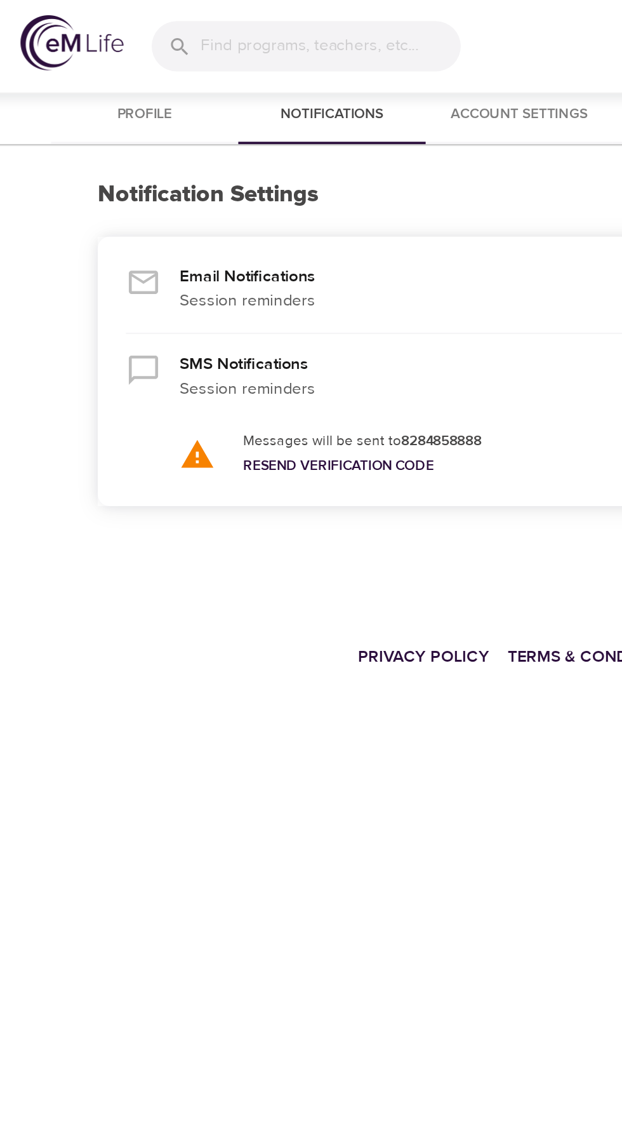
click at [329, 60] on span "Account Settings" at bounding box center [311, 62] width 86 height 13
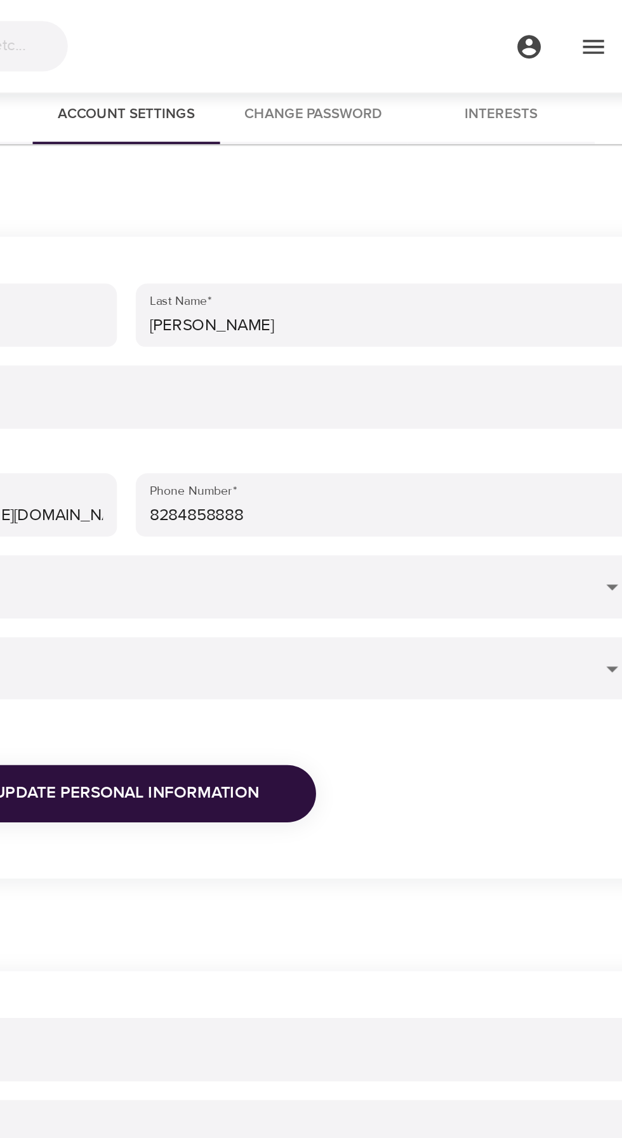
click at [525, 58] on span "Interests" at bounding box center [514, 62] width 86 height 13
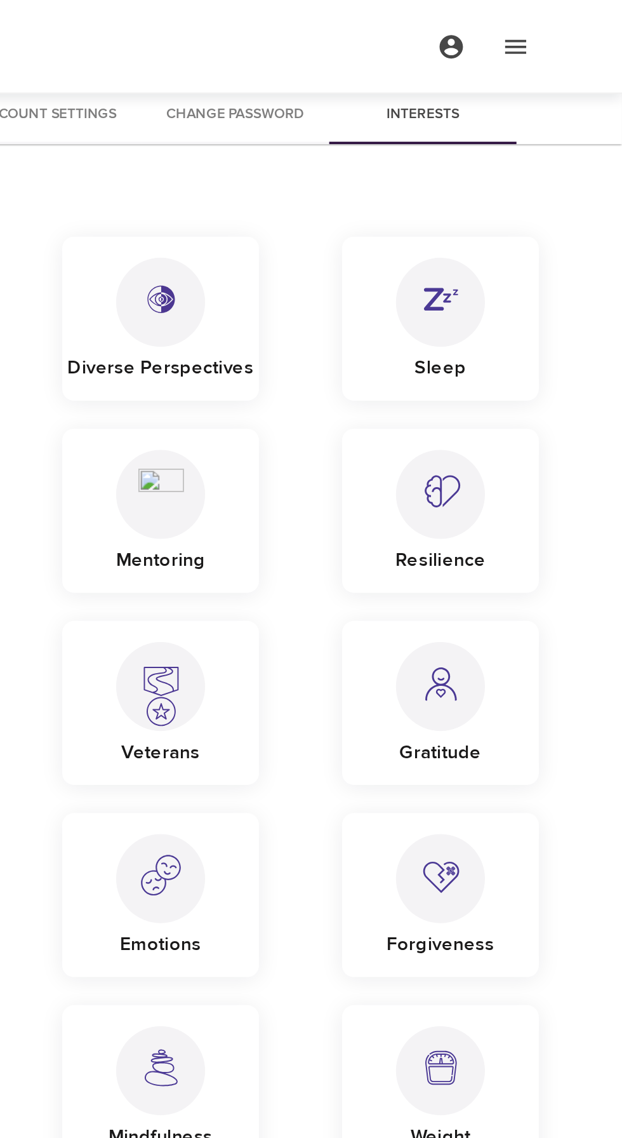
click at [569, 26] on icon "menu" at bounding box center [564, 25] width 15 height 15
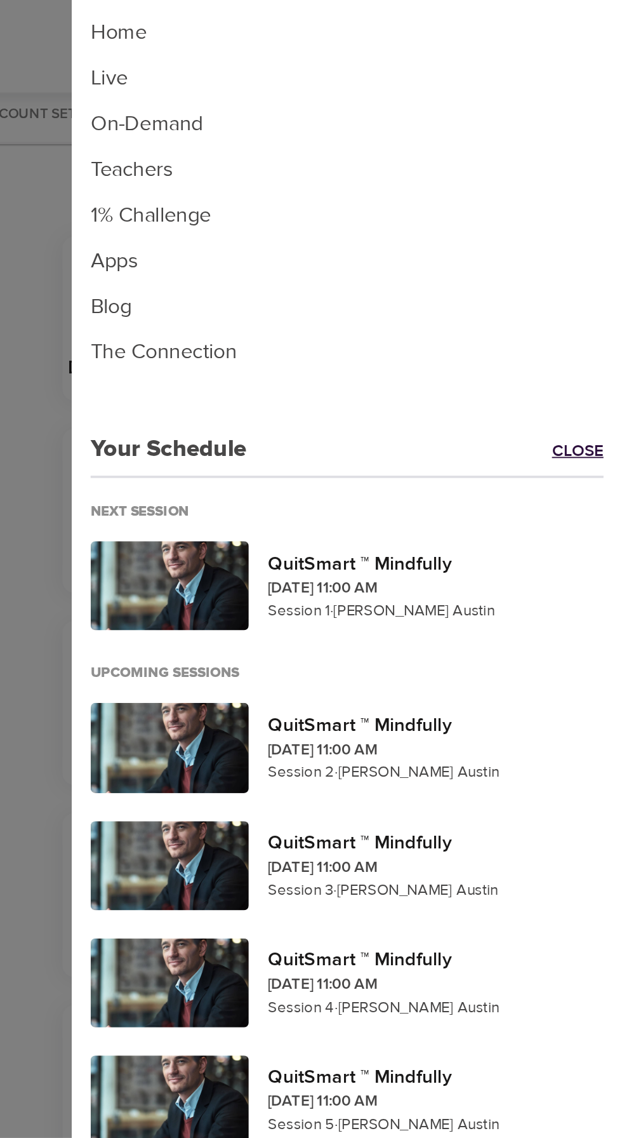
click at [601, 250] on link "Close" at bounding box center [603, 245] width 38 height 15
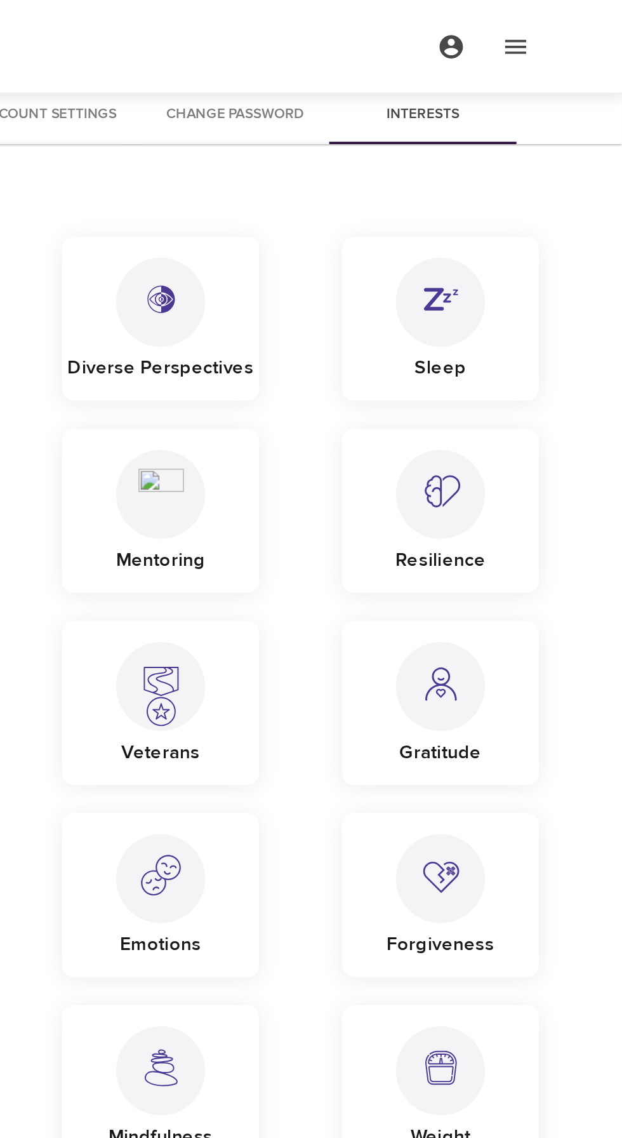
click at [526, 29] on icon "menu" at bounding box center [529, 25] width 13 height 13
click at [579, 26] on button "menu" at bounding box center [564, 25] width 35 height 35
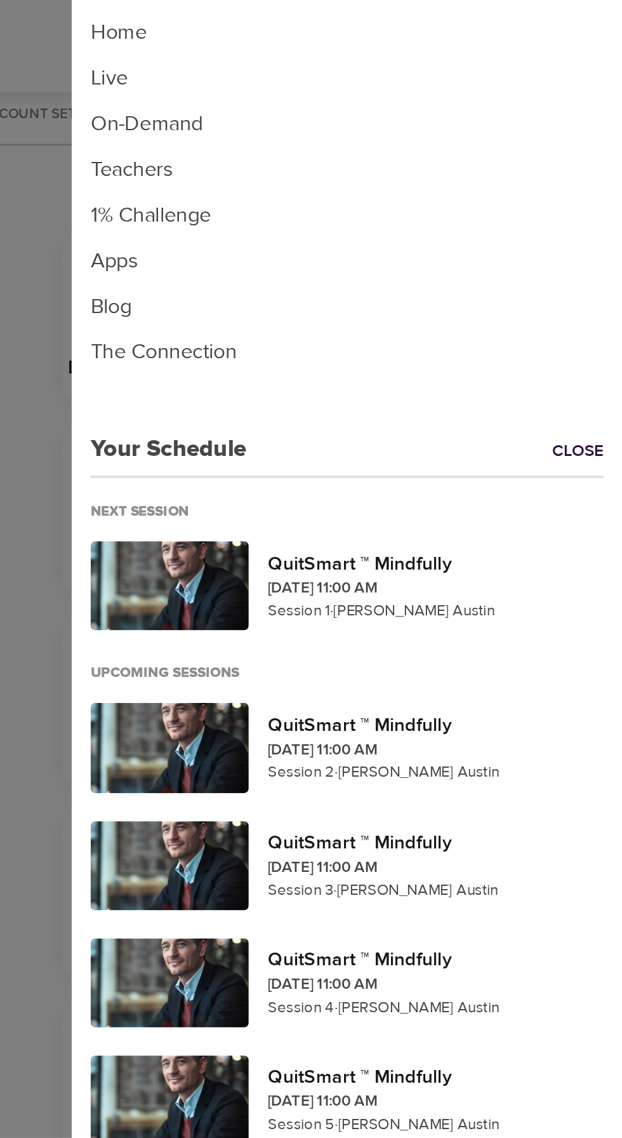
click at [350, 14] on li "Home" at bounding box center [473, 17] width 298 height 25
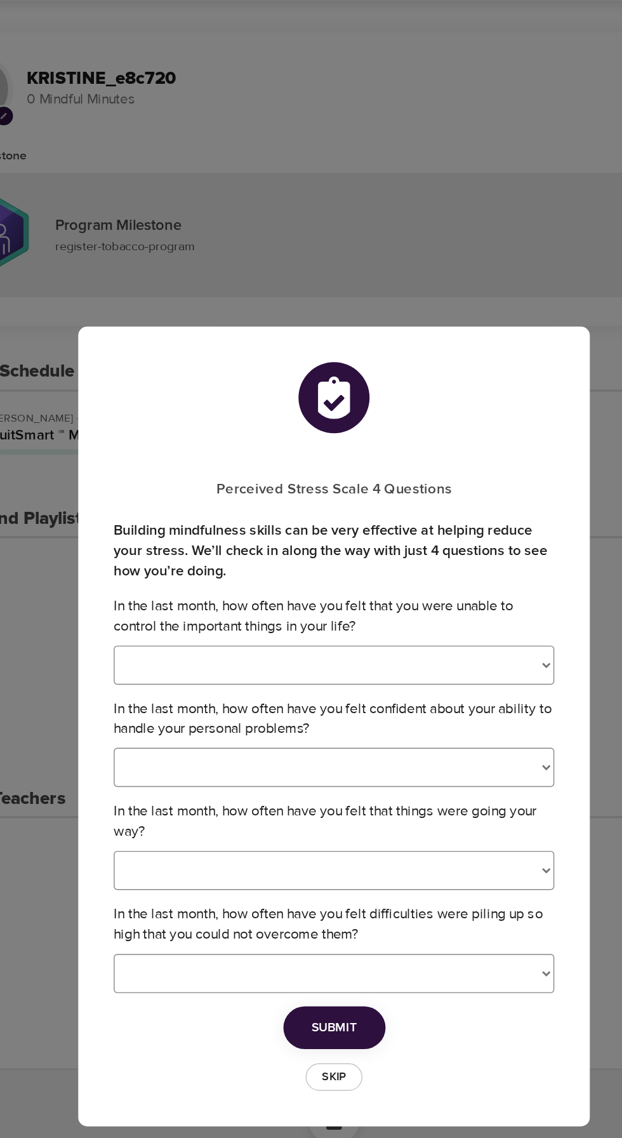
click at [326, 829] on button "Skip" at bounding box center [311, 819] width 41 height 20
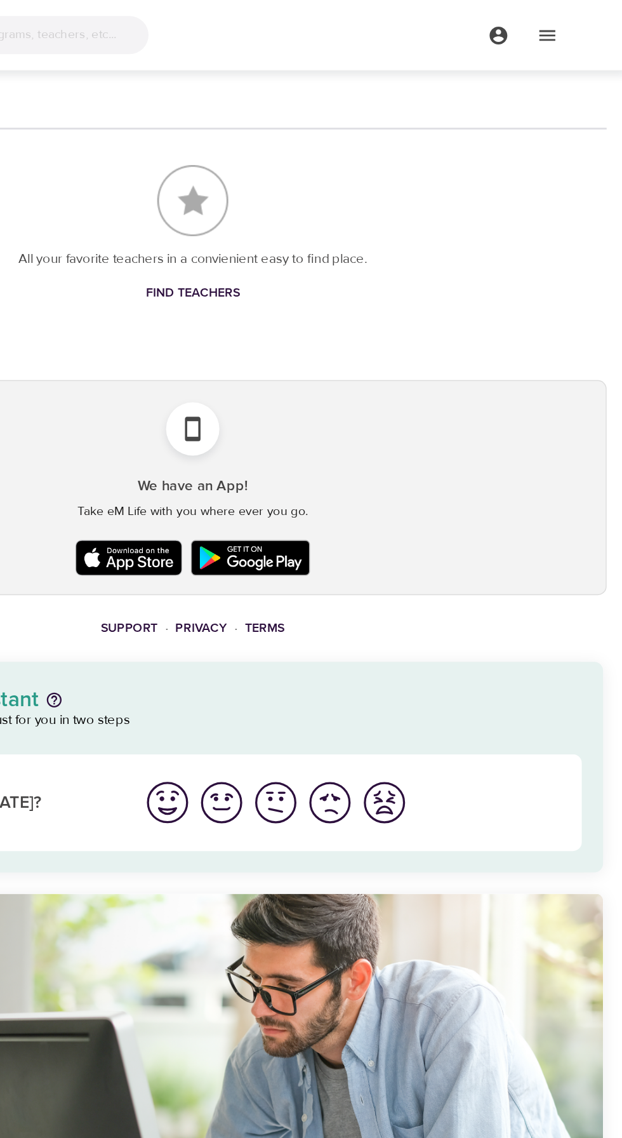
scroll to position [542, 0]
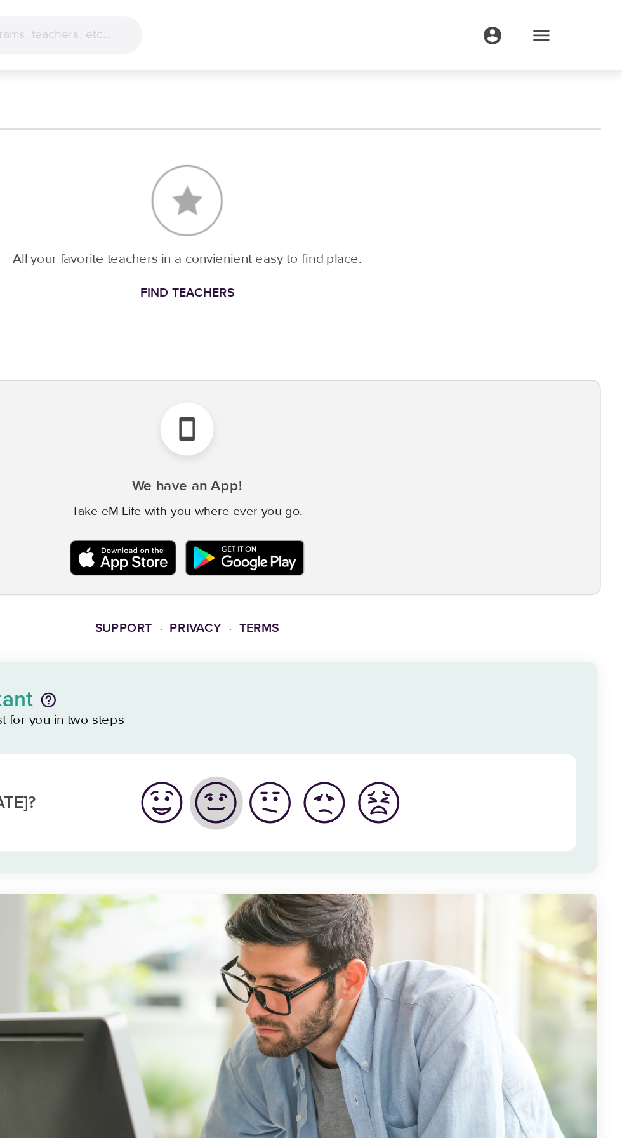
click at [335, 591] on img "I'm feeling good" at bounding box center [331, 573] width 35 height 35
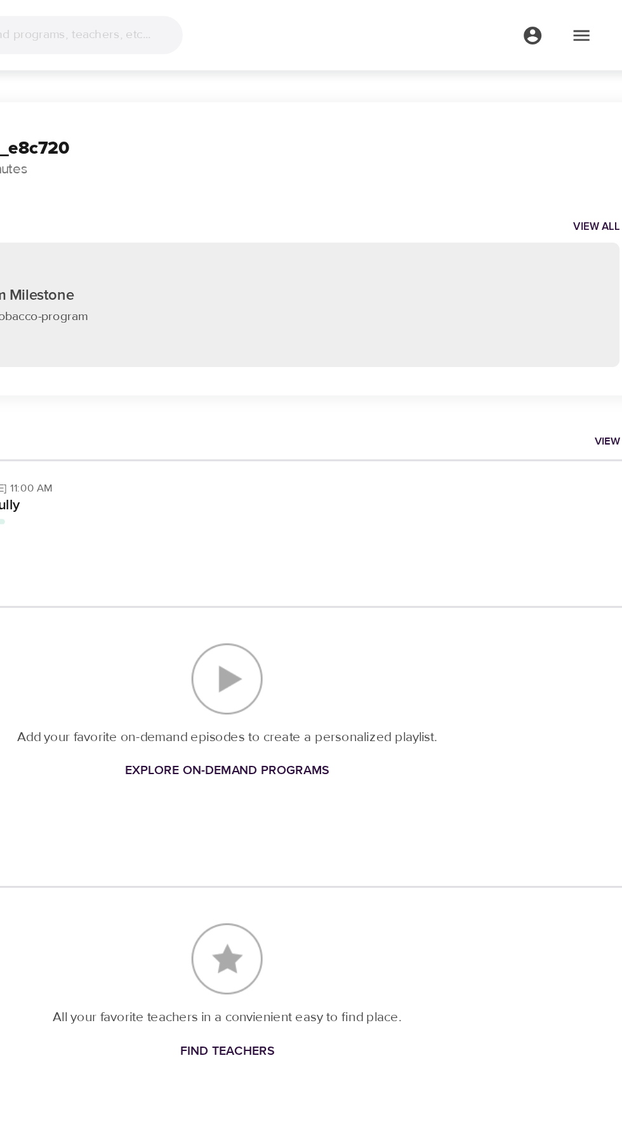
scroll to position [0, 0]
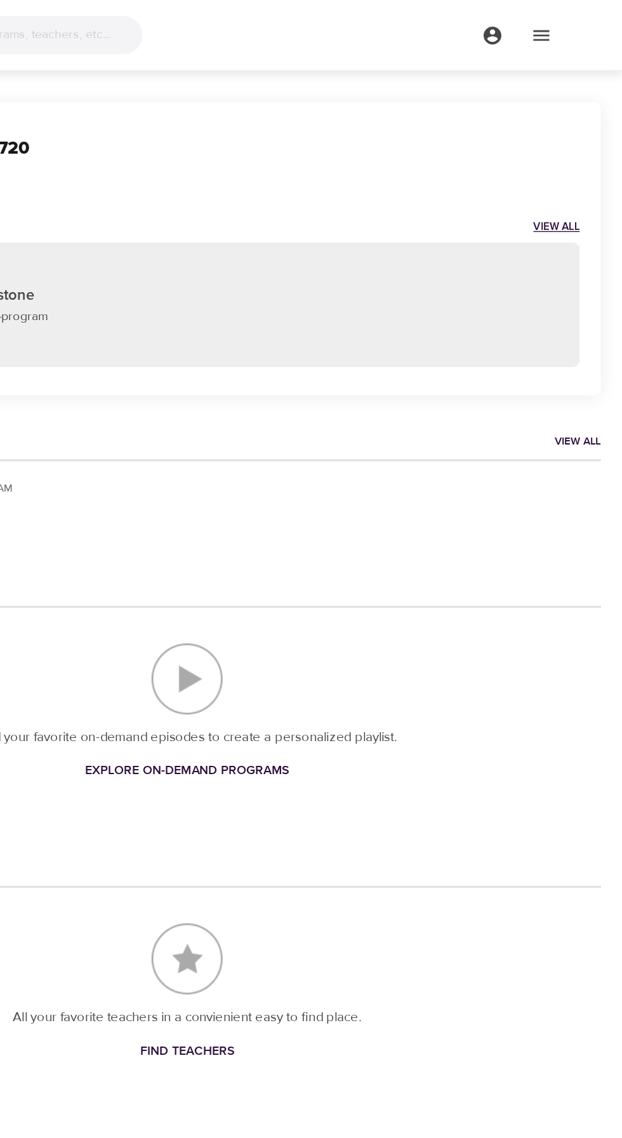
click at [582, 163] on link "View All" at bounding box center [575, 162] width 33 height 11
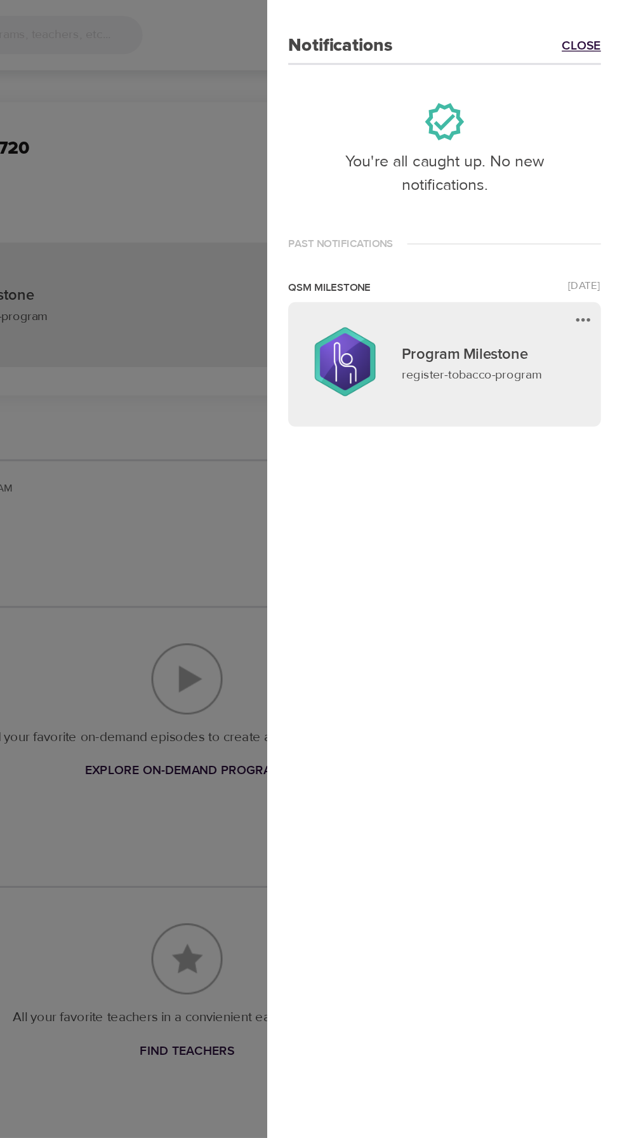
click at [596, 31] on link "Close" at bounding box center [593, 33] width 28 height 13
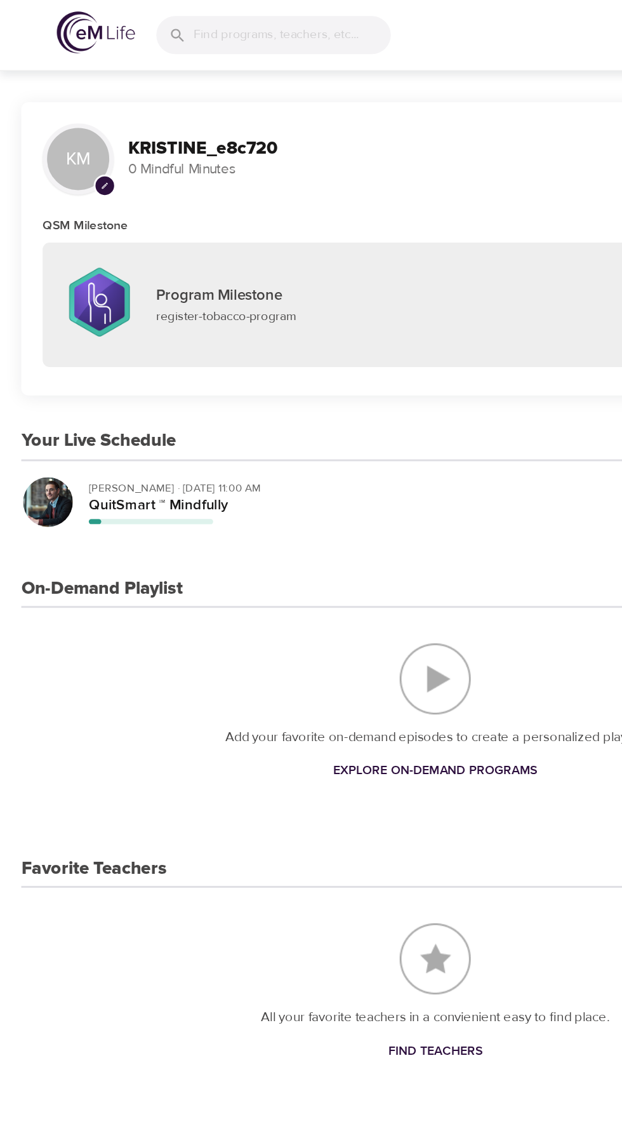
click at [166, 103] on h3 "KRISTINE_e8c720" at bounding box center [341, 106] width 500 height 15
click at [72, 23] on img at bounding box center [69, 23] width 56 height 30
click at [165, 114] on p "0 Mindful Minutes" at bounding box center [341, 121] width 500 height 15
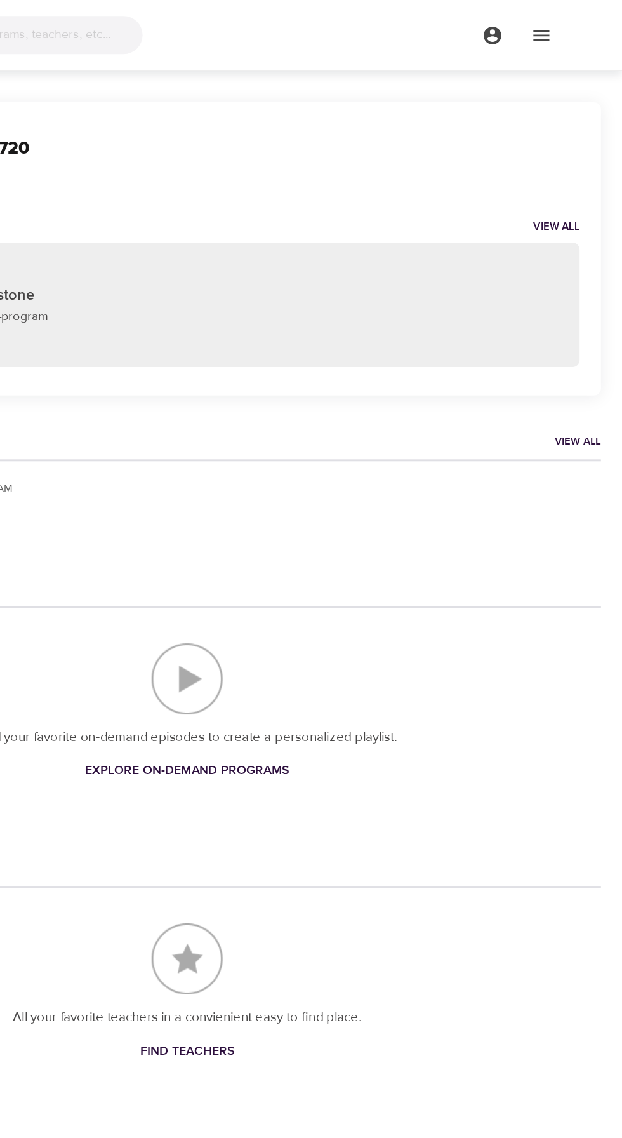
click at [566, 31] on icon "menu" at bounding box center [564, 25] width 15 height 15
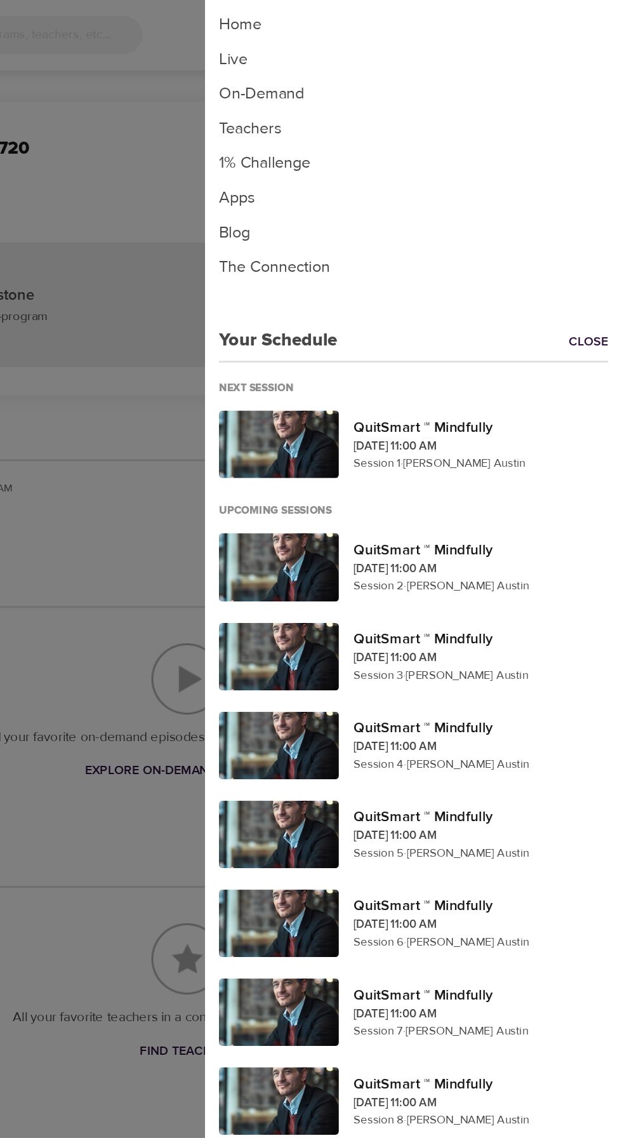
click at [358, 138] on li "Apps" at bounding box center [473, 141] width 298 height 25
